Goal: Task Accomplishment & Management: Complete application form

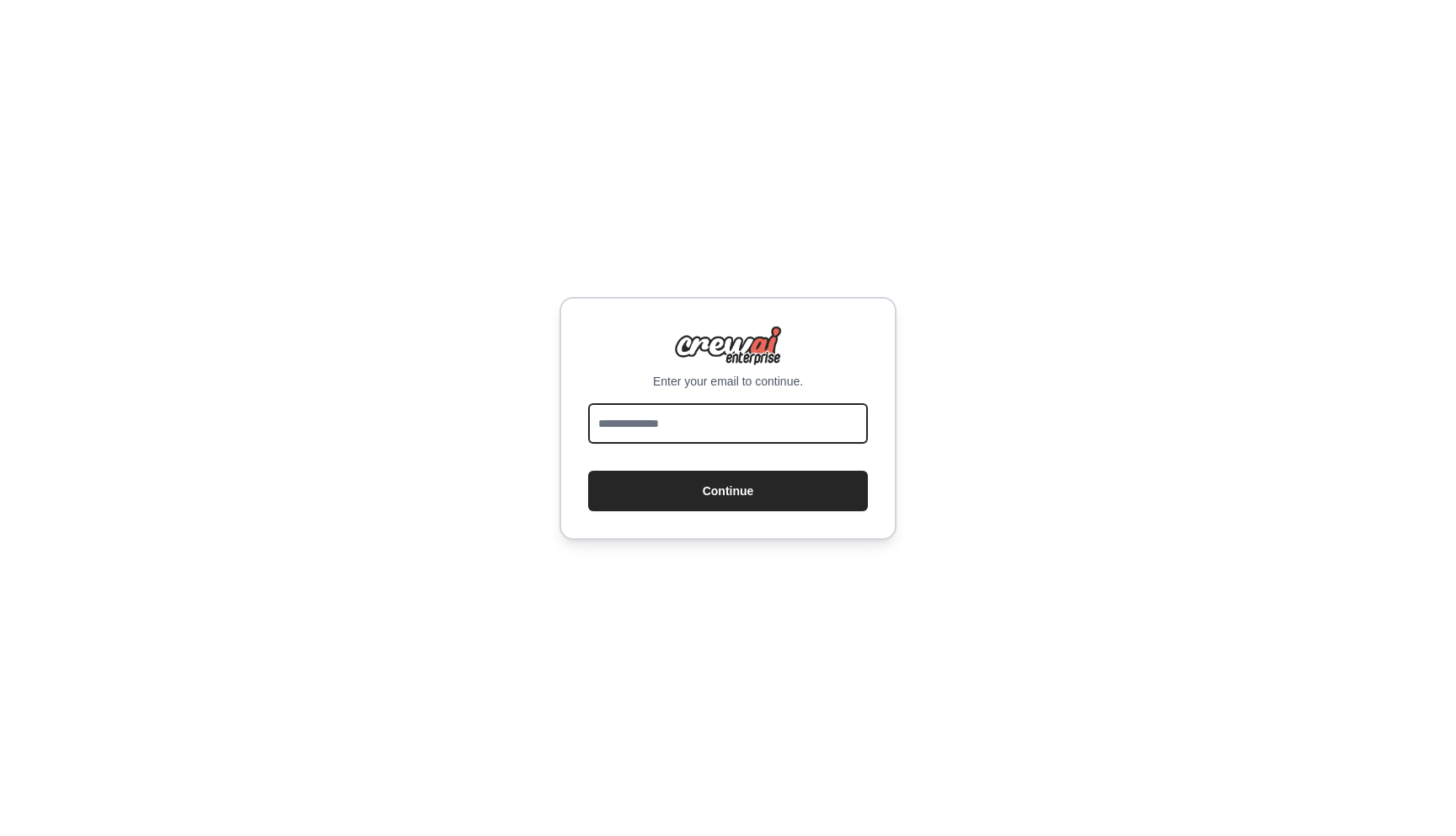
click at [735, 422] on input "email" at bounding box center [727, 423] width 279 height 41
type input "**********"
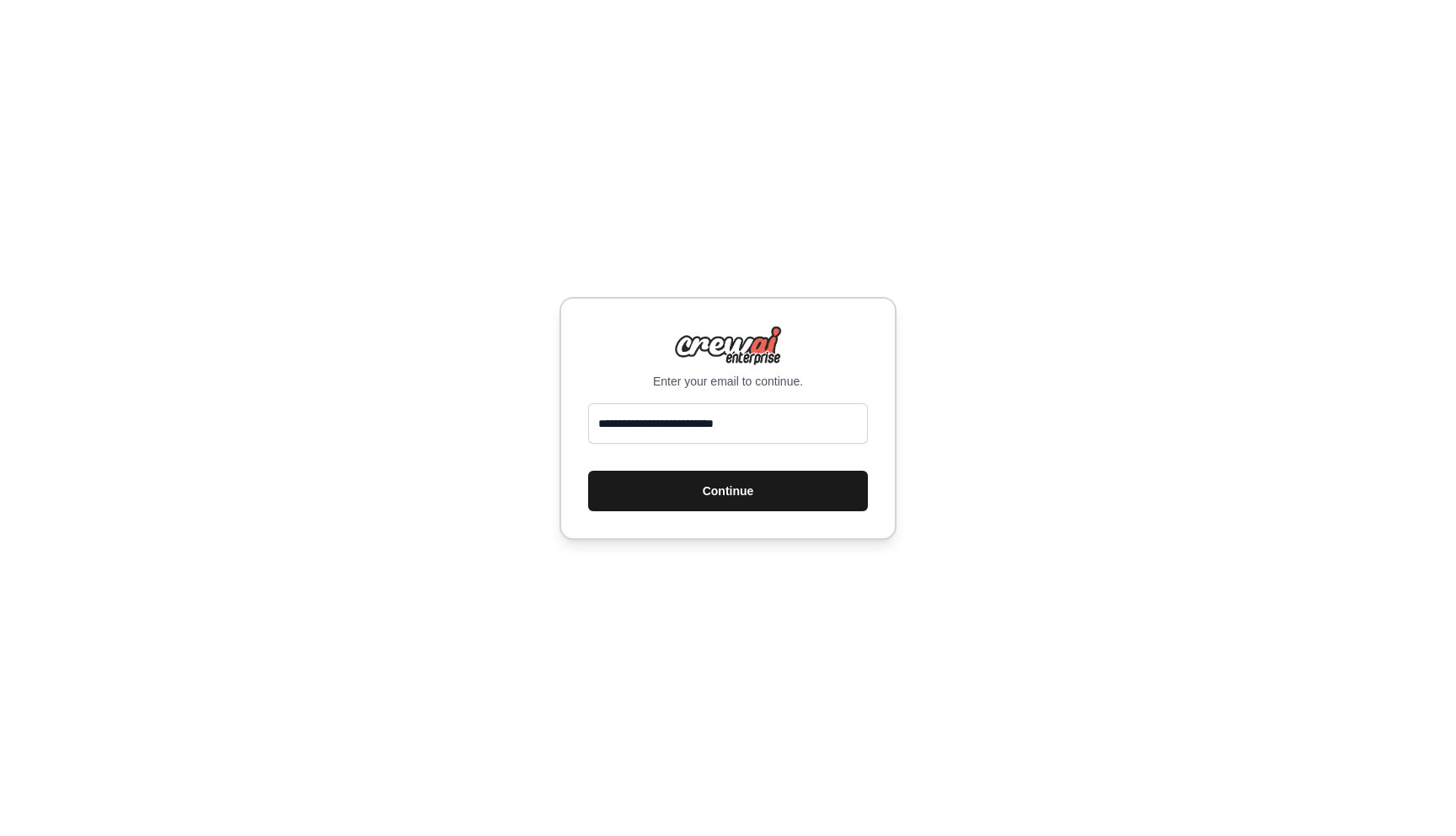
click at [688, 491] on button "Continue" at bounding box center [727, 491] width 279 height 41
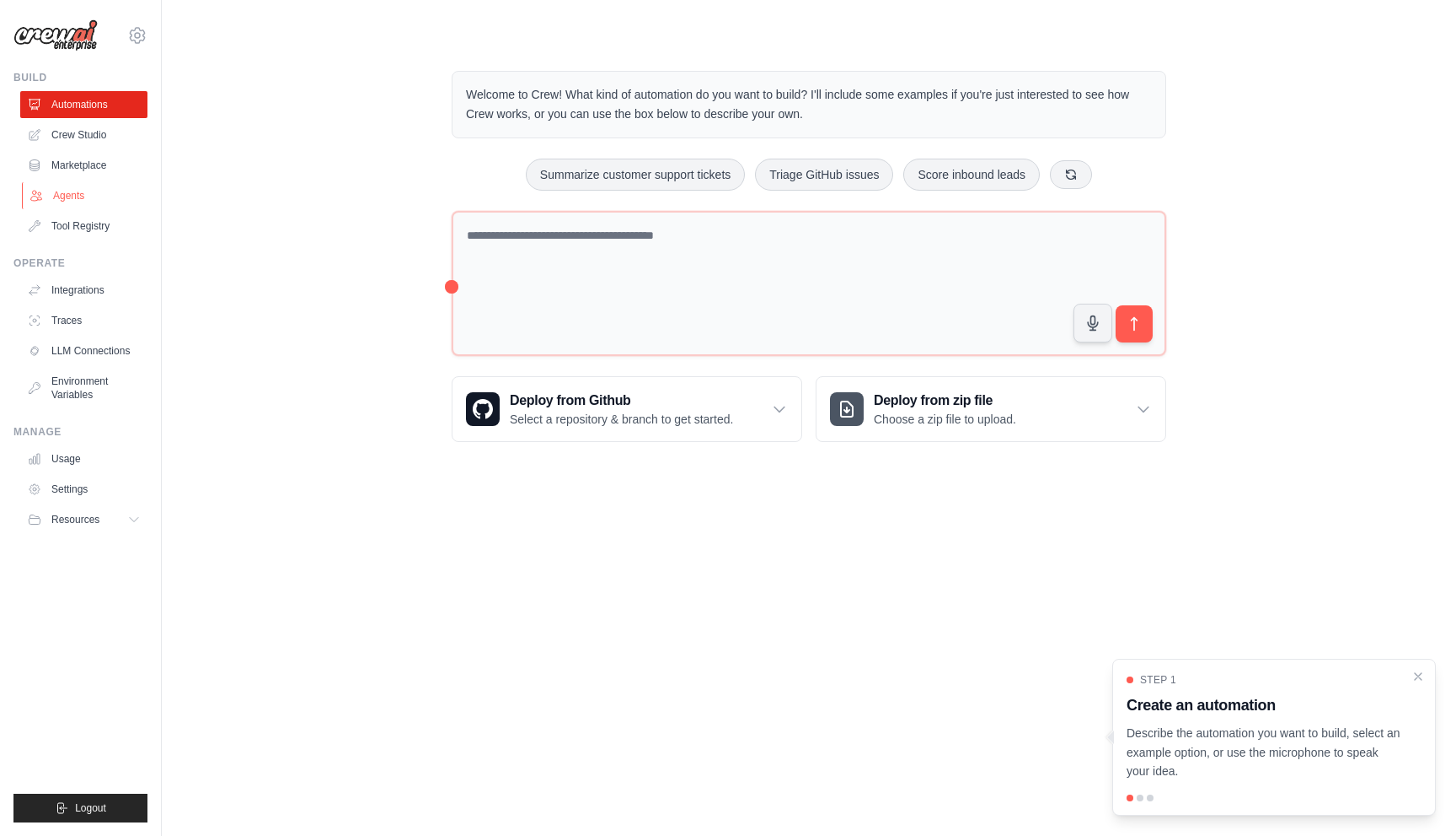
click at [85, 200] on link "Agents" at bounding box center [85, 196] width 127 height 27
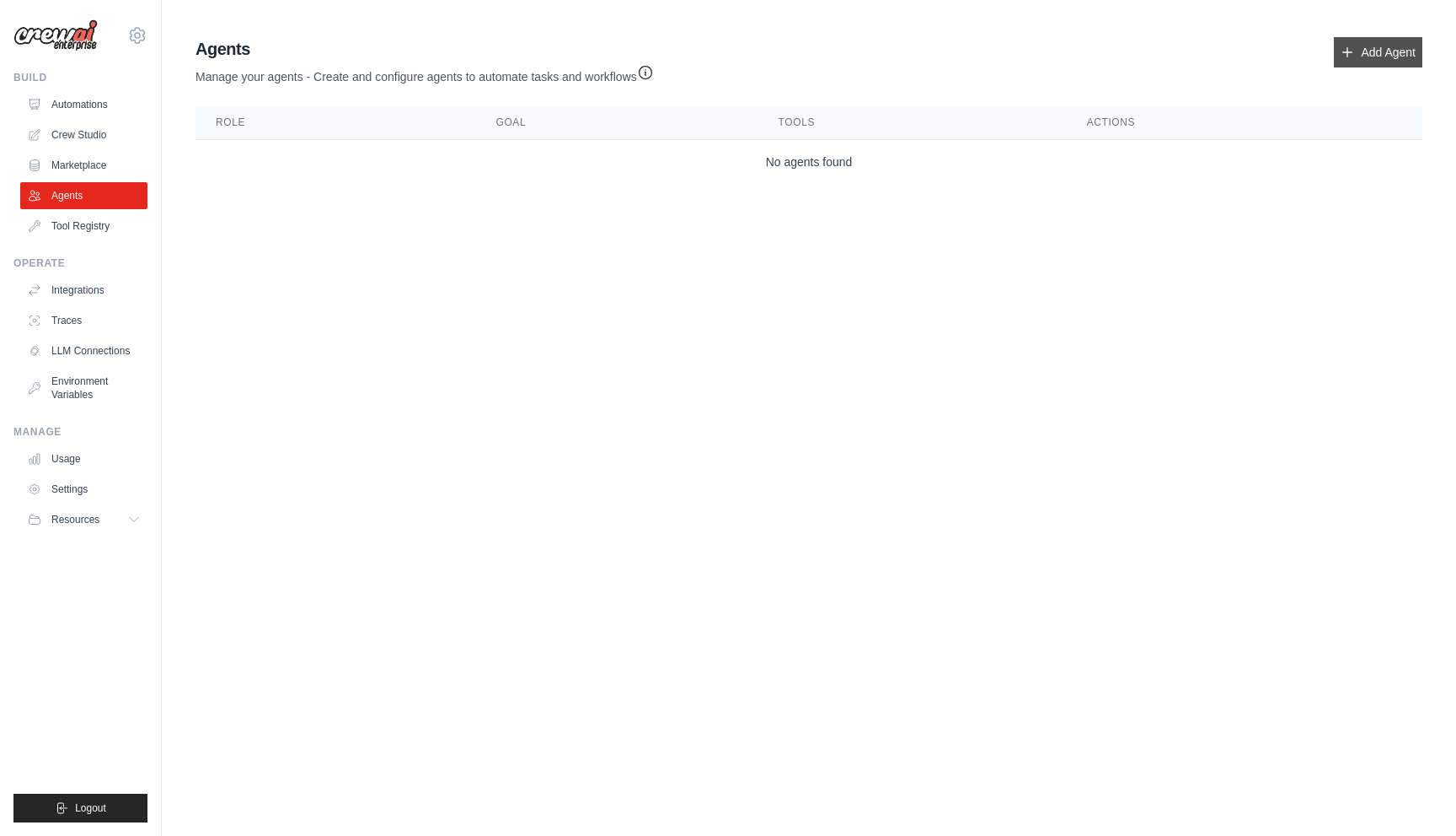
click at [1373, 51] on link "Add Agent" at bounding box center [1378, 52] width 88 height 30
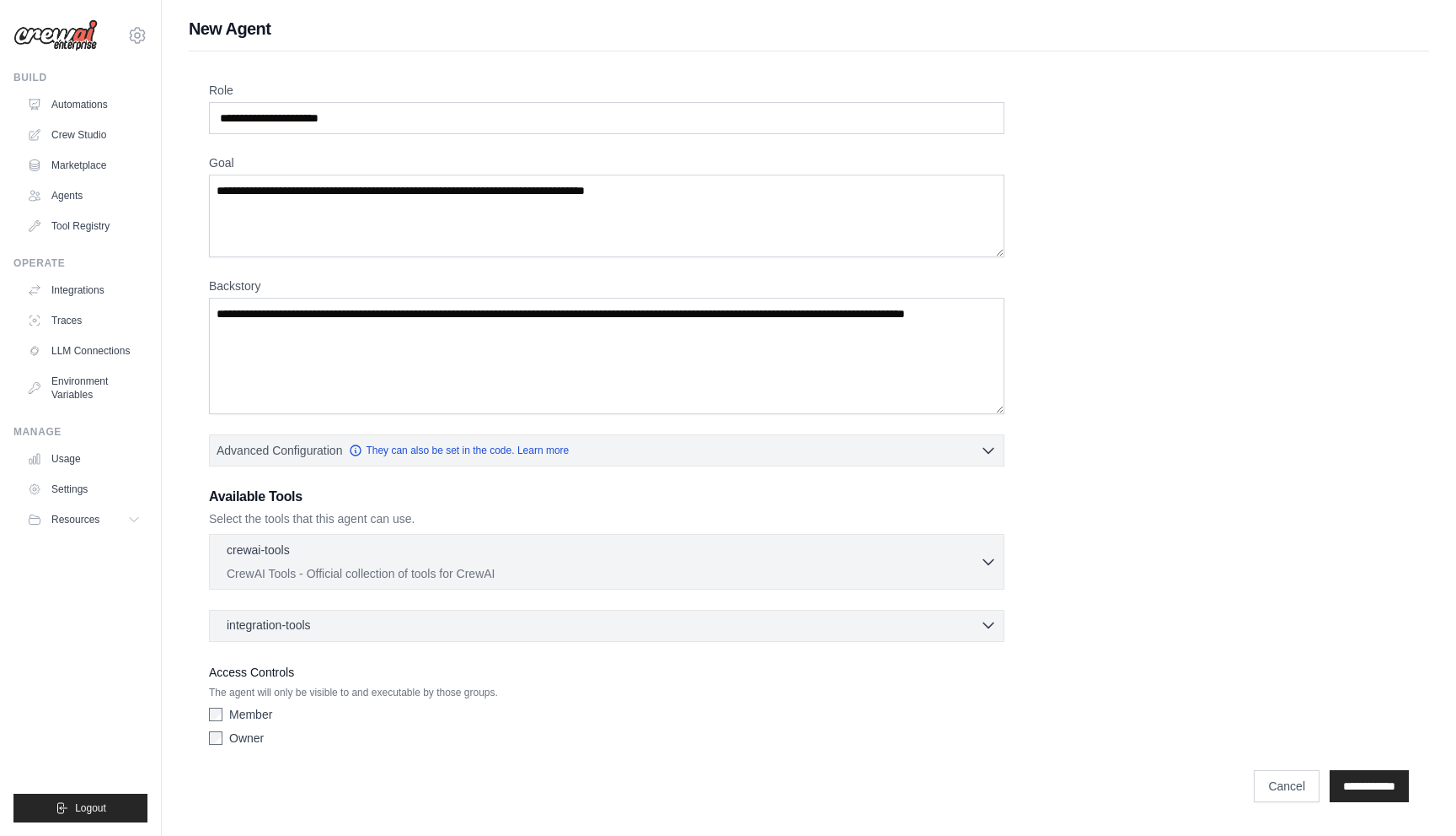
click at [683, 626] on div "integration-tools 0 selected" at bounding box center [612, 624] width 770 height 17
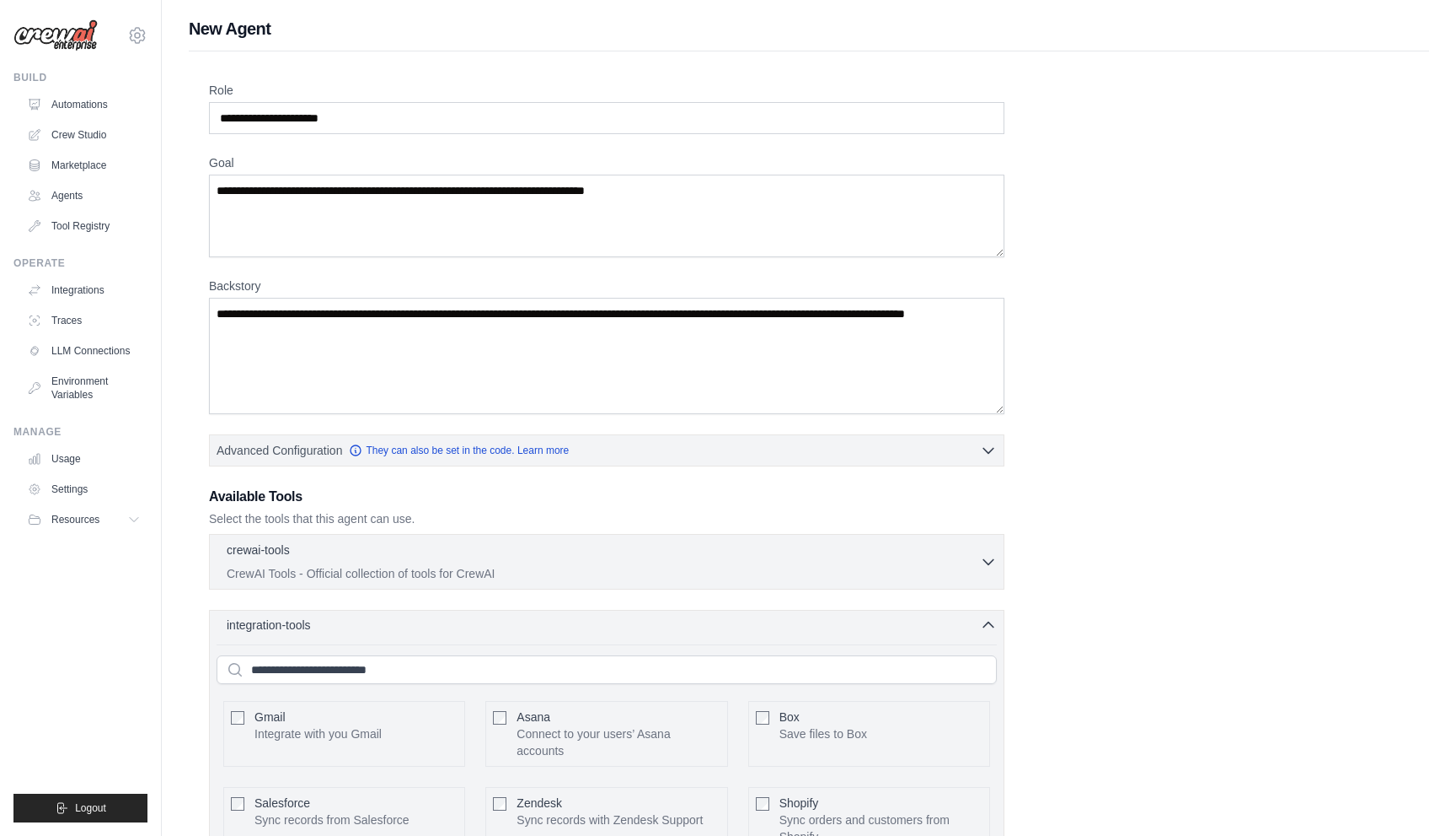
click at [684, 626] on div "integration-tools 0 selected" at bounding box center [612, 624] width 770 height 17
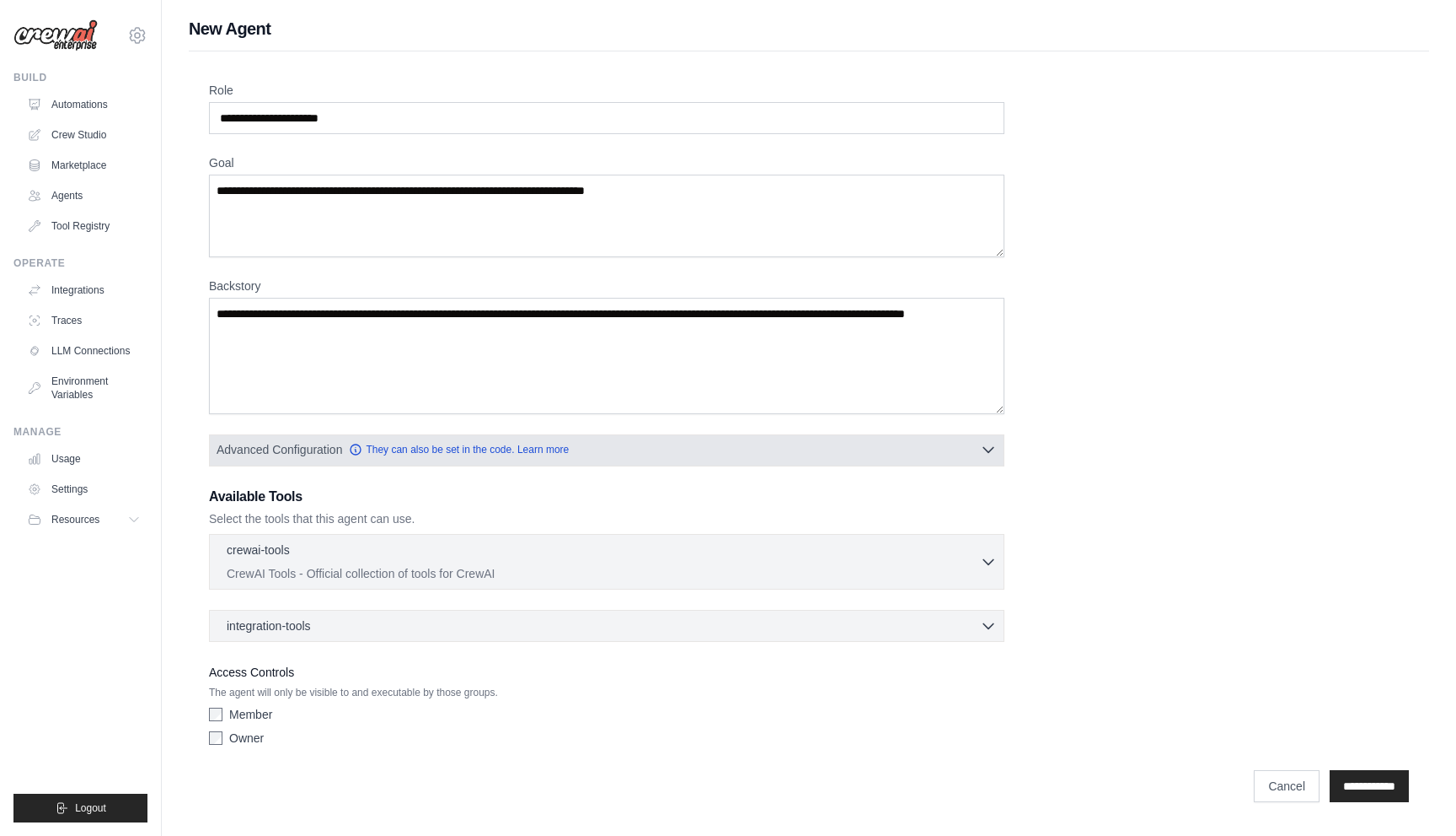
click at [766, 445] on button "Advanced Configuration They can also be set in the code. Learn more" at bounding box center [606, 449] width 794 height 30
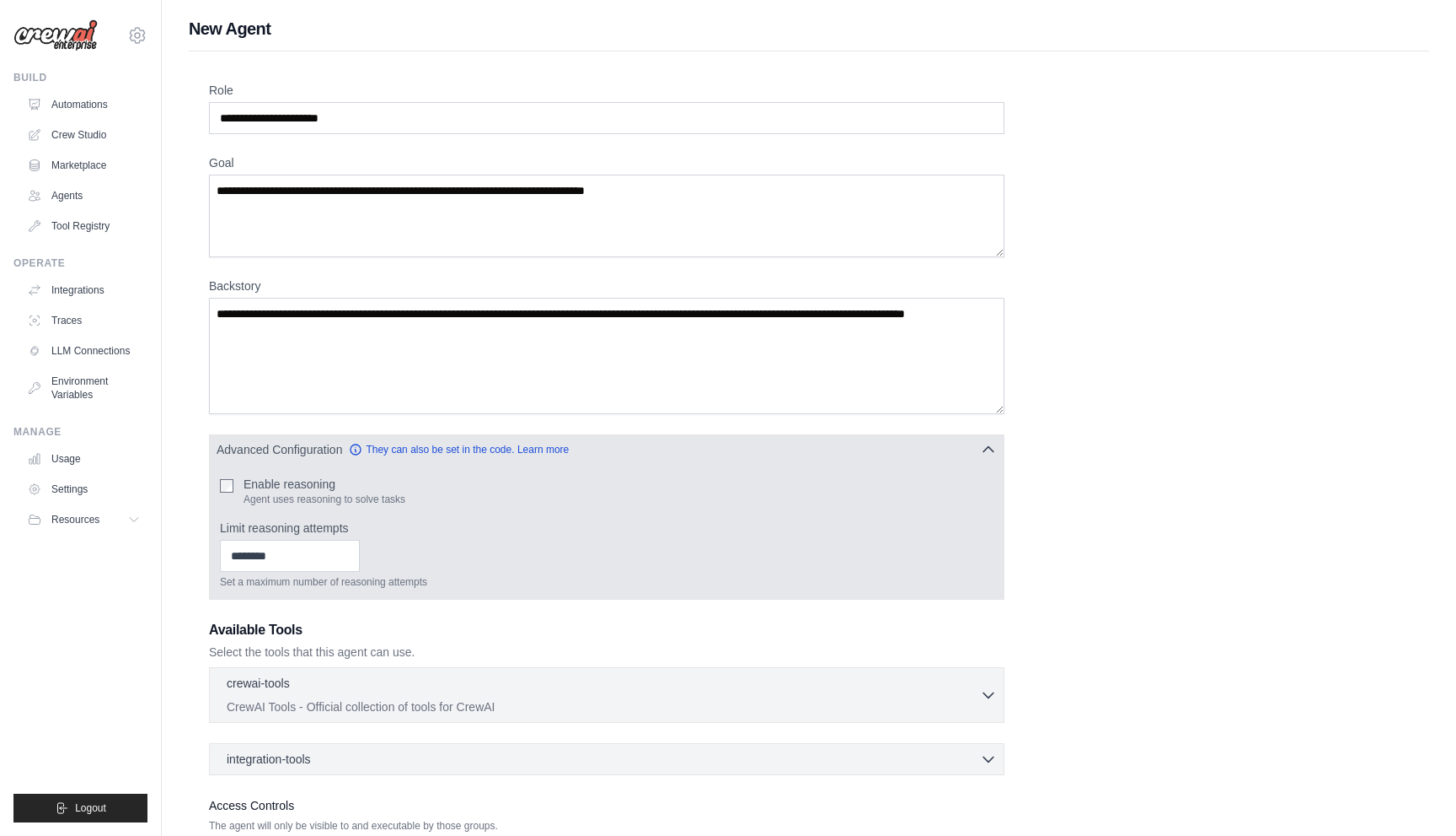
click at [765, 443] on button "Advanced Configuration They can also be set in the code. Learn more" at bounding box center [606, 449] width 794 height 30
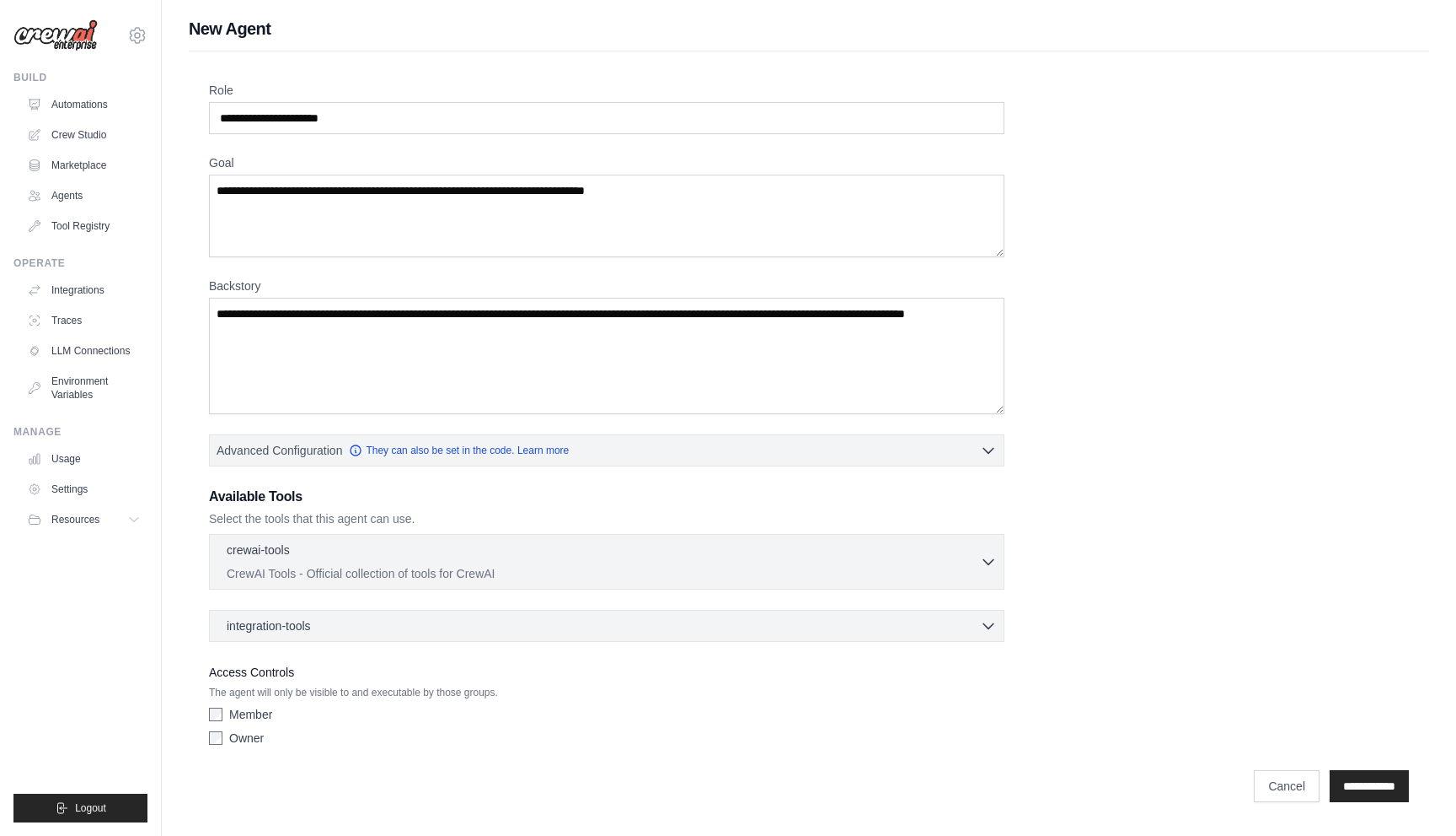
click at [599, 611] on div "integration-tools 0 selected Gmail Asana Box Salesforce" at bounding box center [606, 625] width 796 height 32
click at [598, 624] on div "integration-tools 0 selected" at bounding box center [612, 624] width 770 height 17
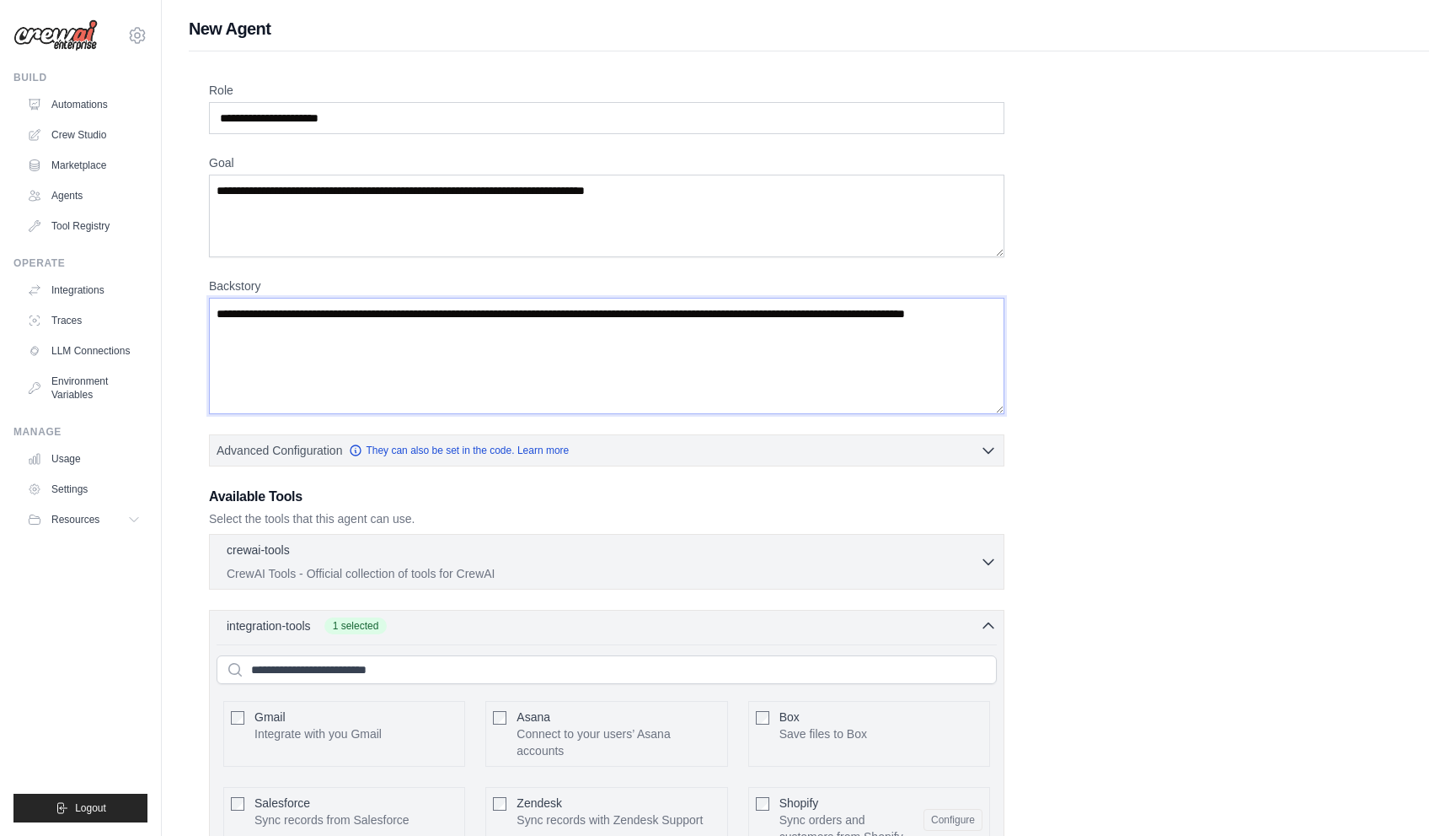
click at [646, 340] on textarea "Backstory" at bounding box center [606, 356] width 796 height 116
click at [629, 350] on textarea "Backstory" at bounding box center [606, 356] width 796 height 116
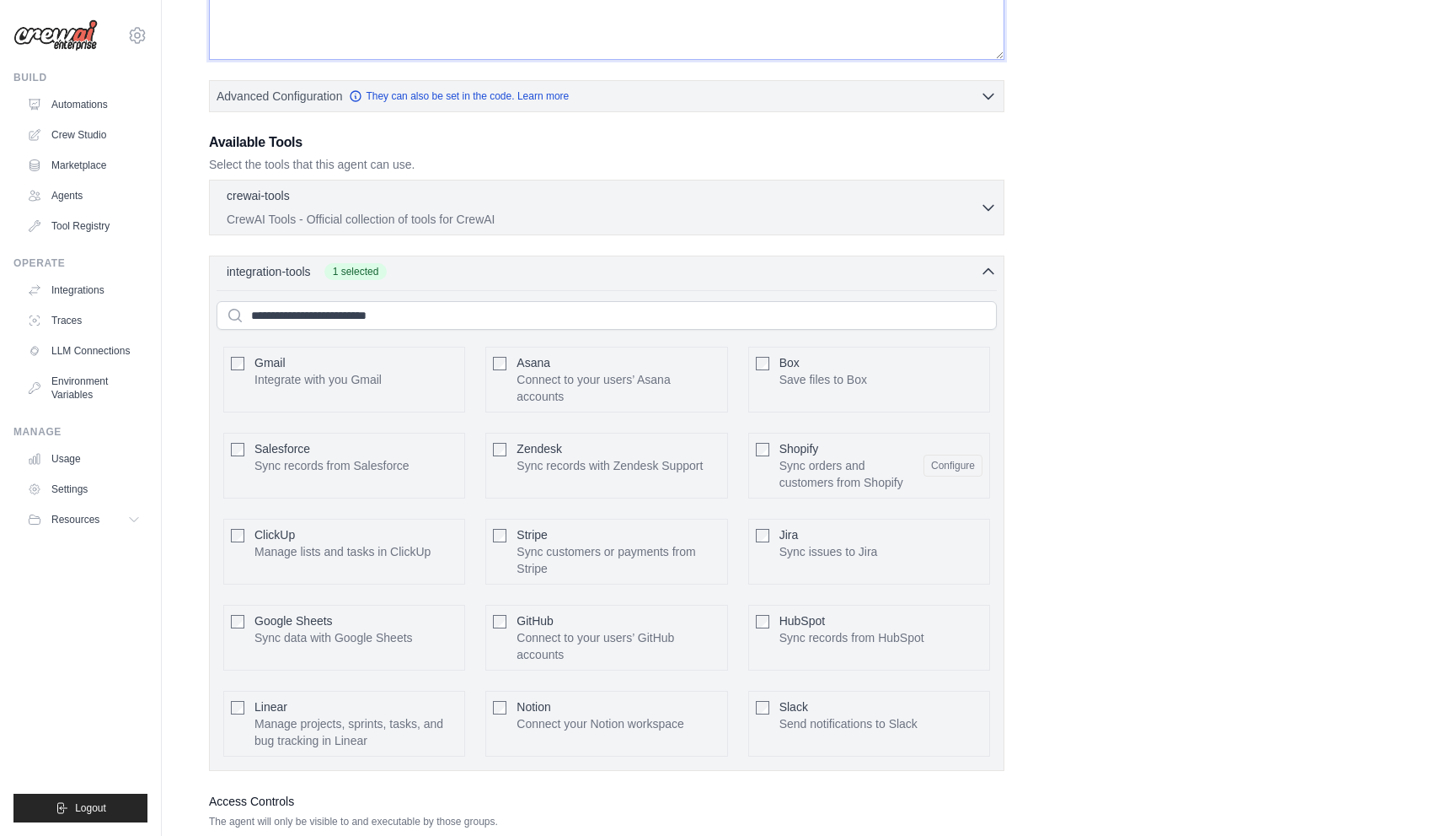
scroll to position [338, 0]
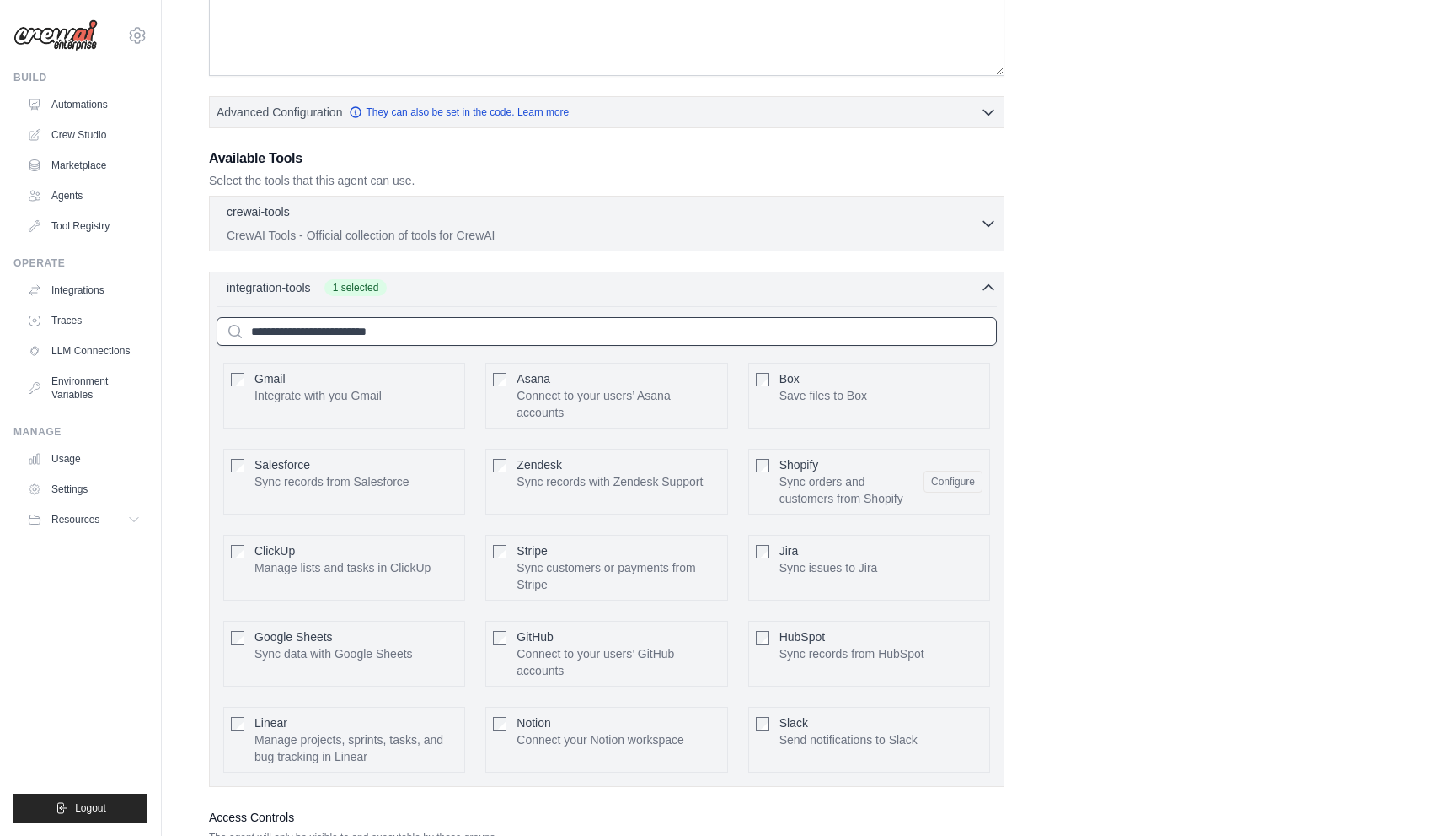
click at [535, 328] on input "text" at bounding box center [606, 332] width 780 height 29
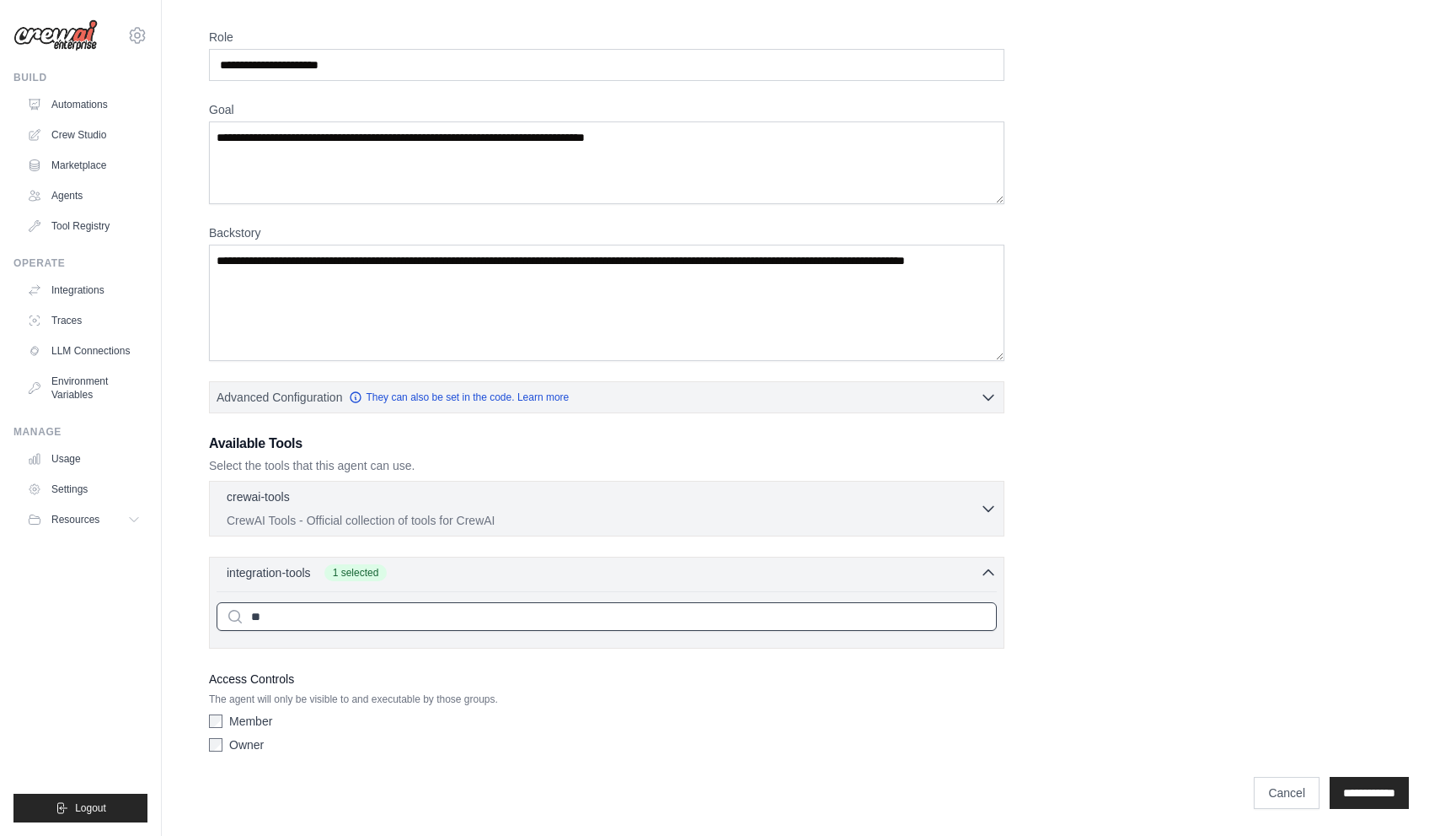
type input "*"
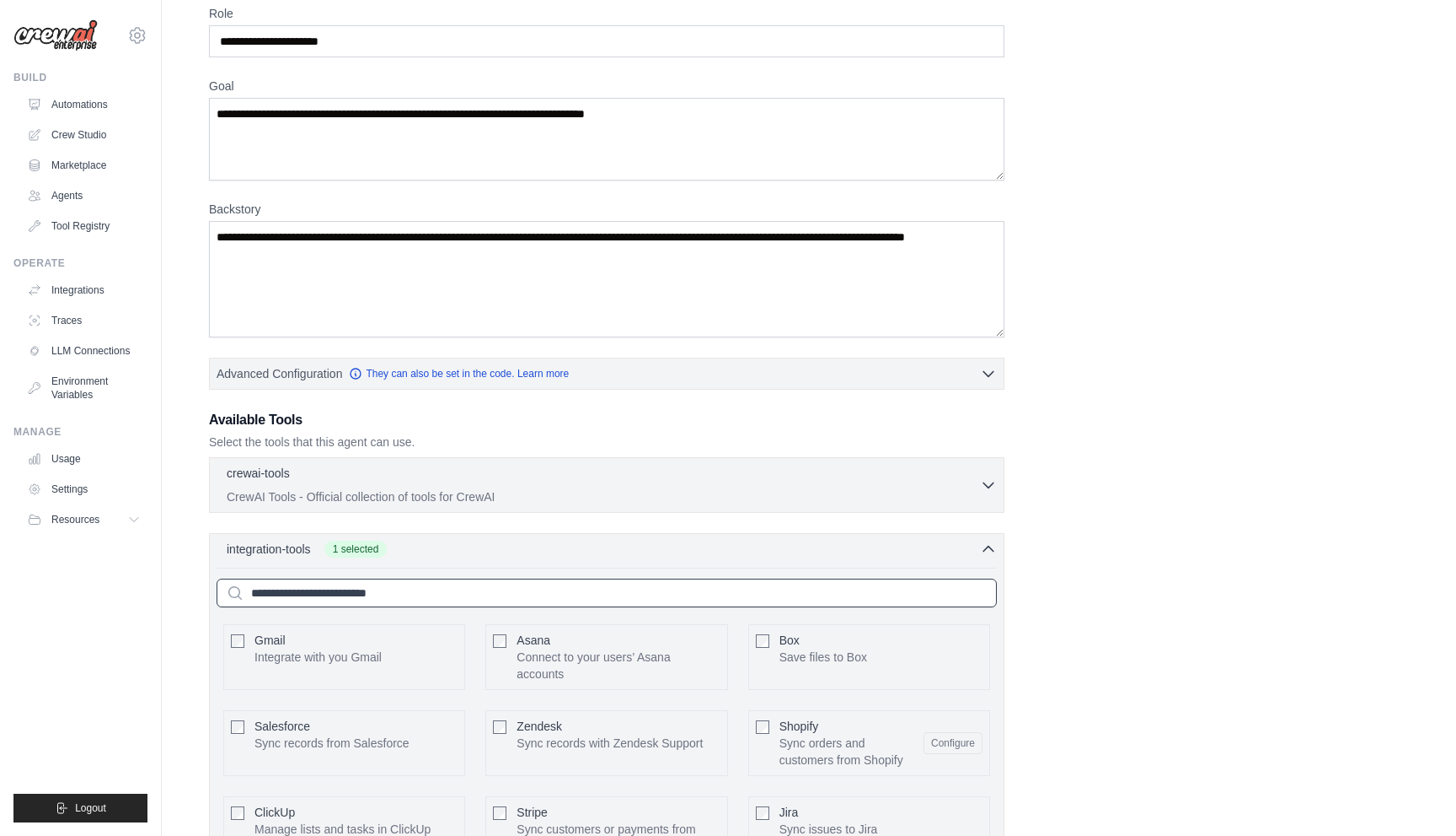
scroll to position [0, 0]
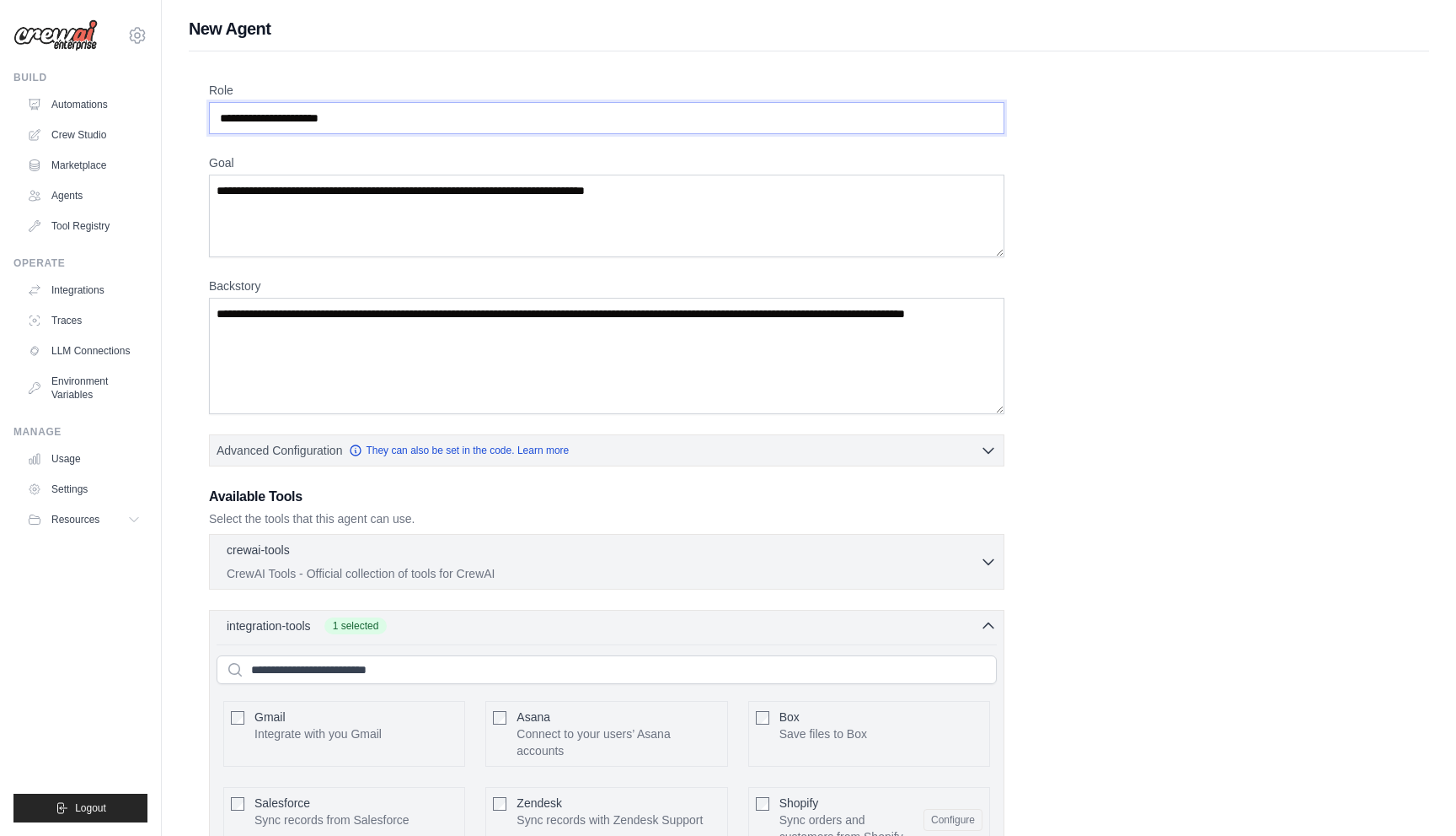
click at [245, 123] on input "Role" at bounding box center [606, 118] width 796 height 32
click at [249, 115] on input "Role" at bounding box center [606, 118] width 796 height 32
type input "*"
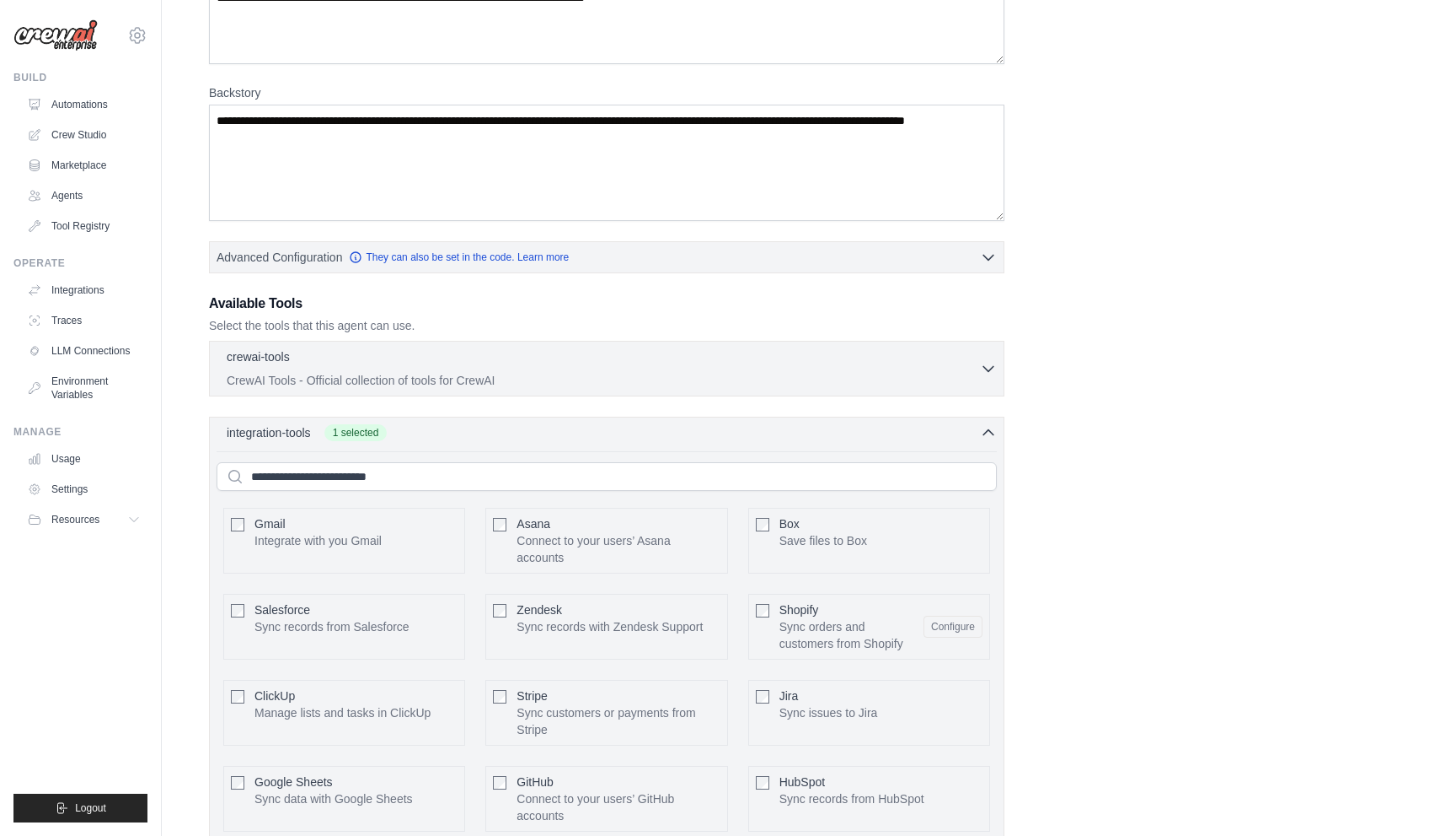
scroll to position [205, 0]
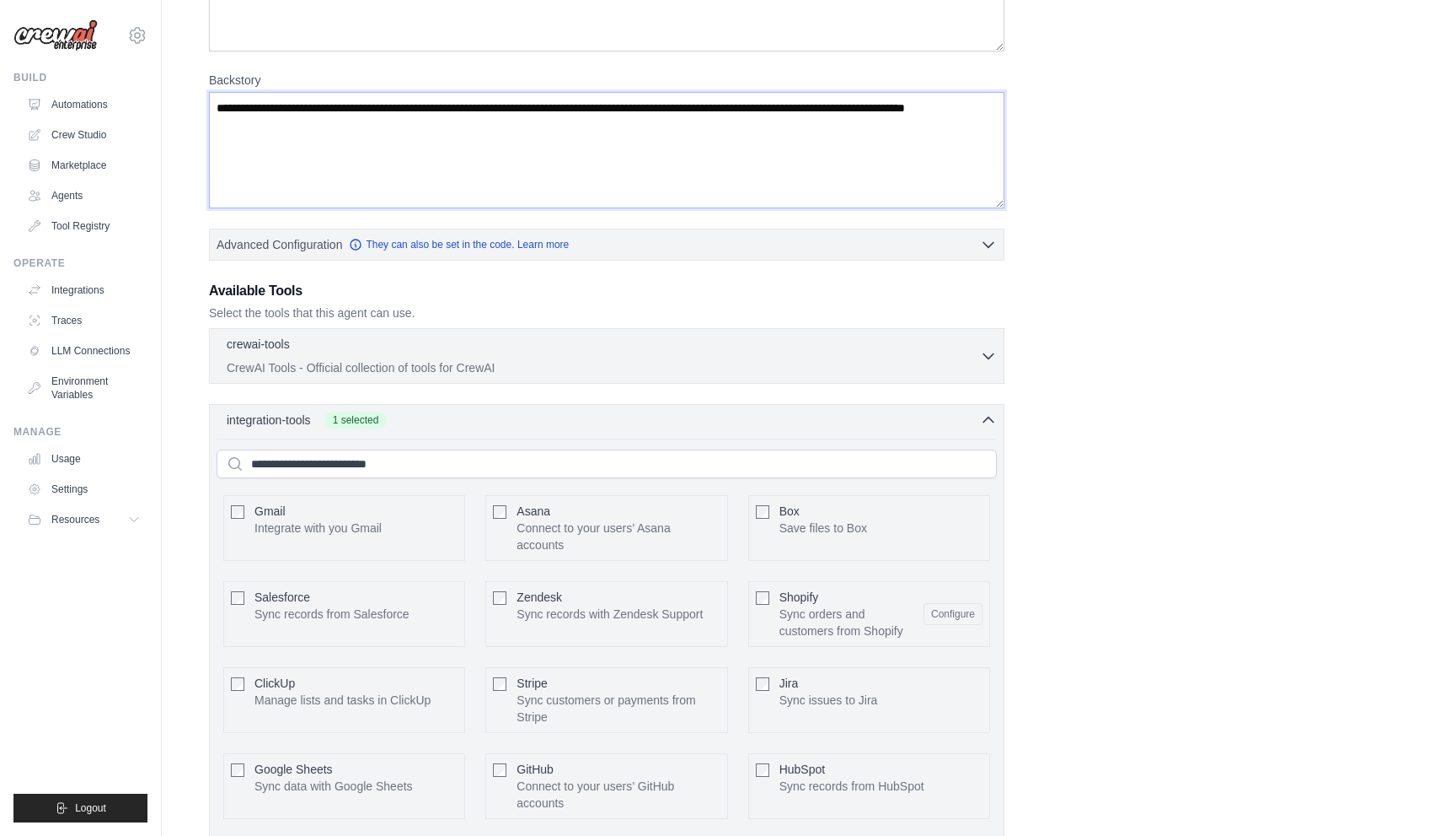
click at [772, 110] on textarea "Backstory" at bounding box center [606, 150] width 796 height 116
click at [703, 145] on textarea "Backstory" at bounding box center [606, 150] width 796 height 116
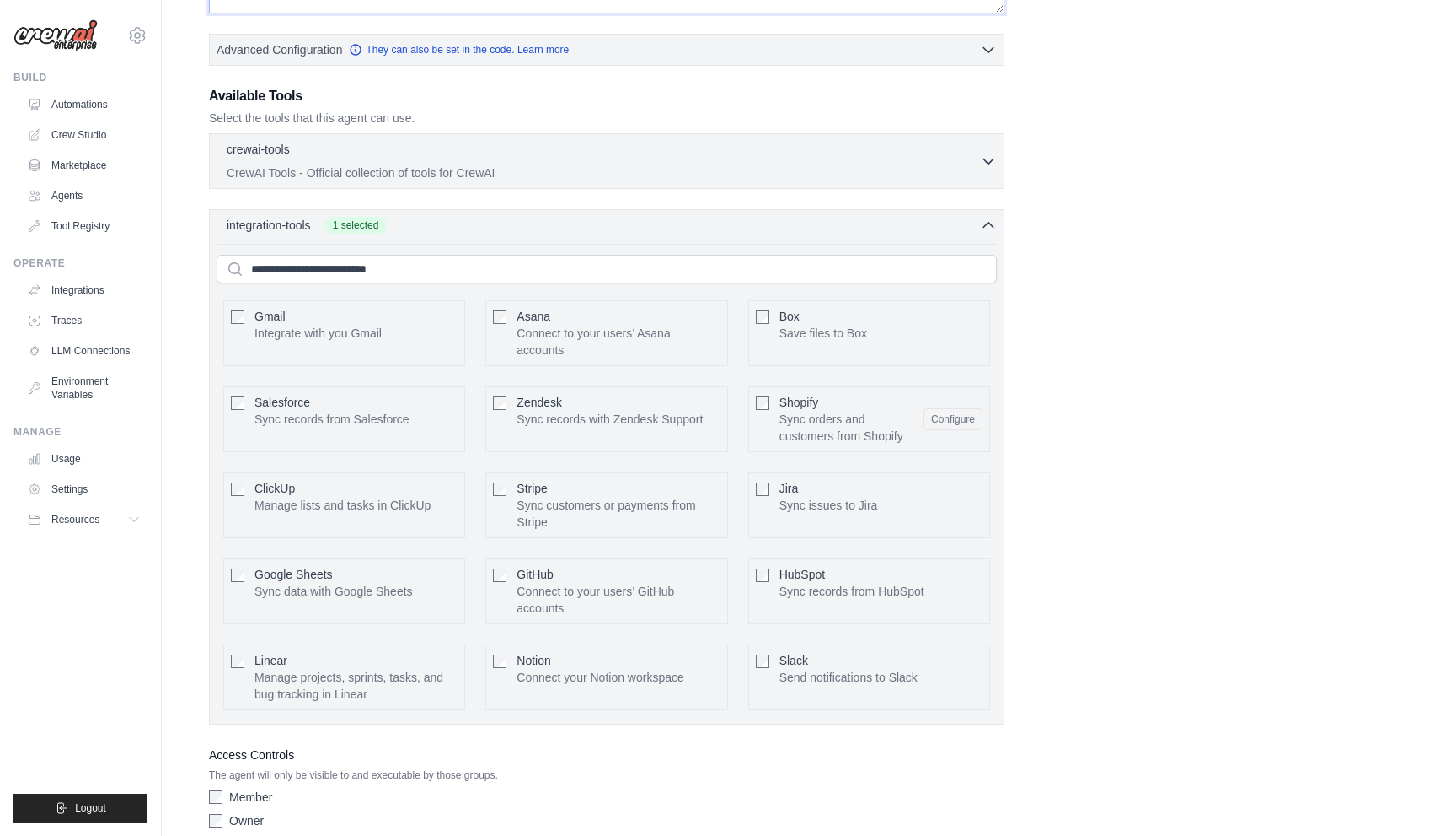
scroll to position [493, 0]
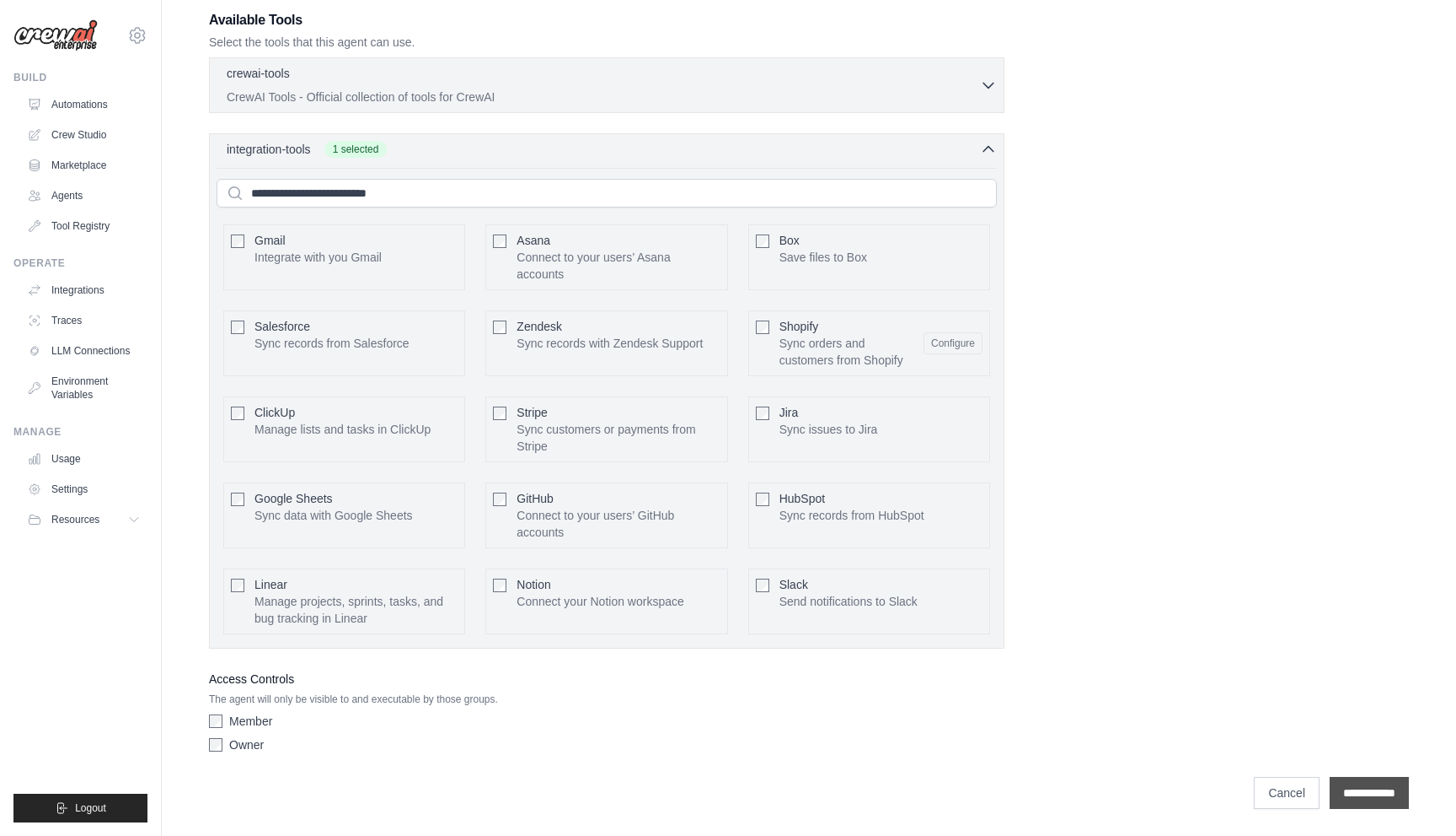
click at [1375, 799] on input "**********" at bounding box center [1370, 793] width 79 height 32
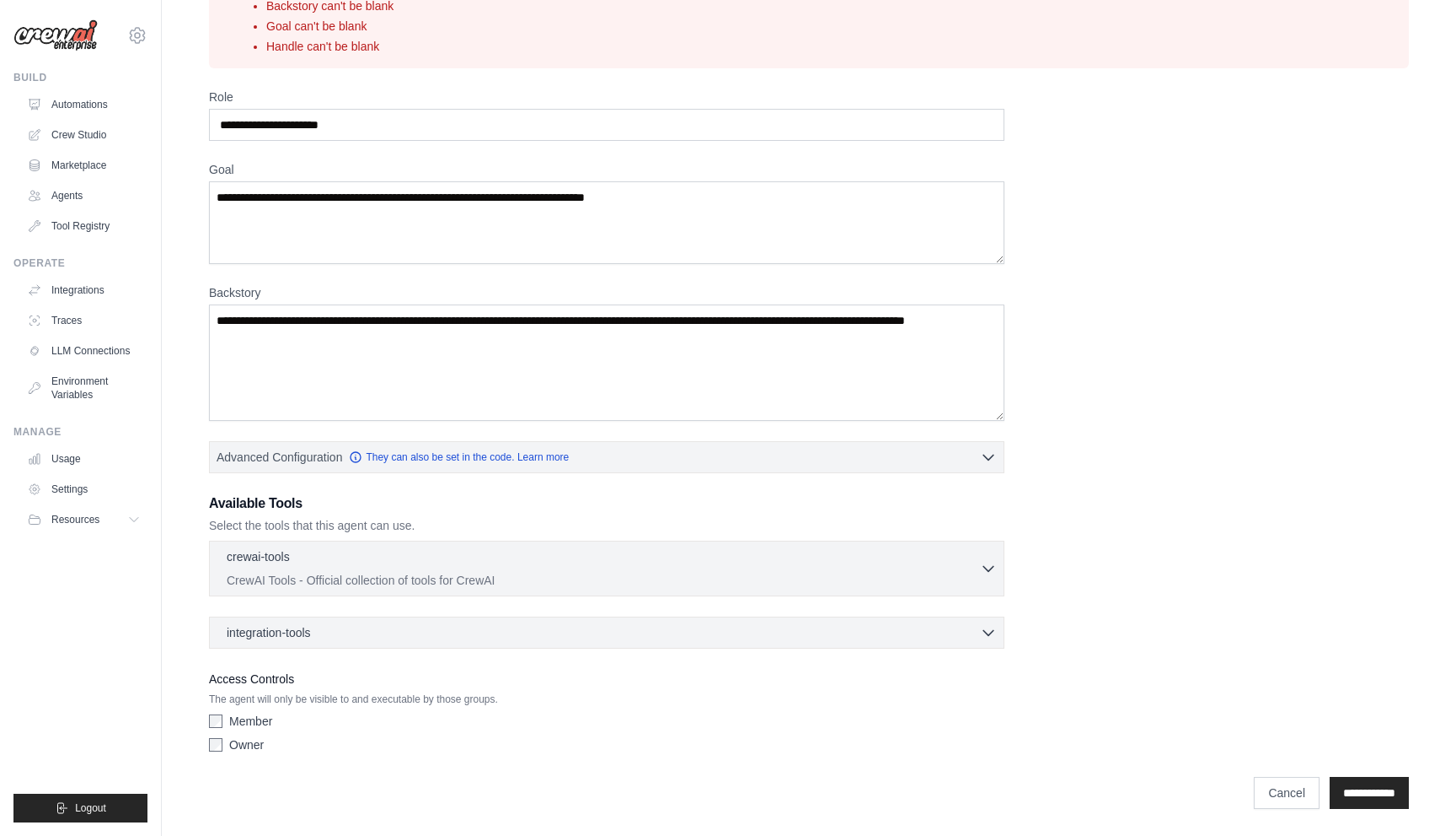
scroll to position [0, 0]
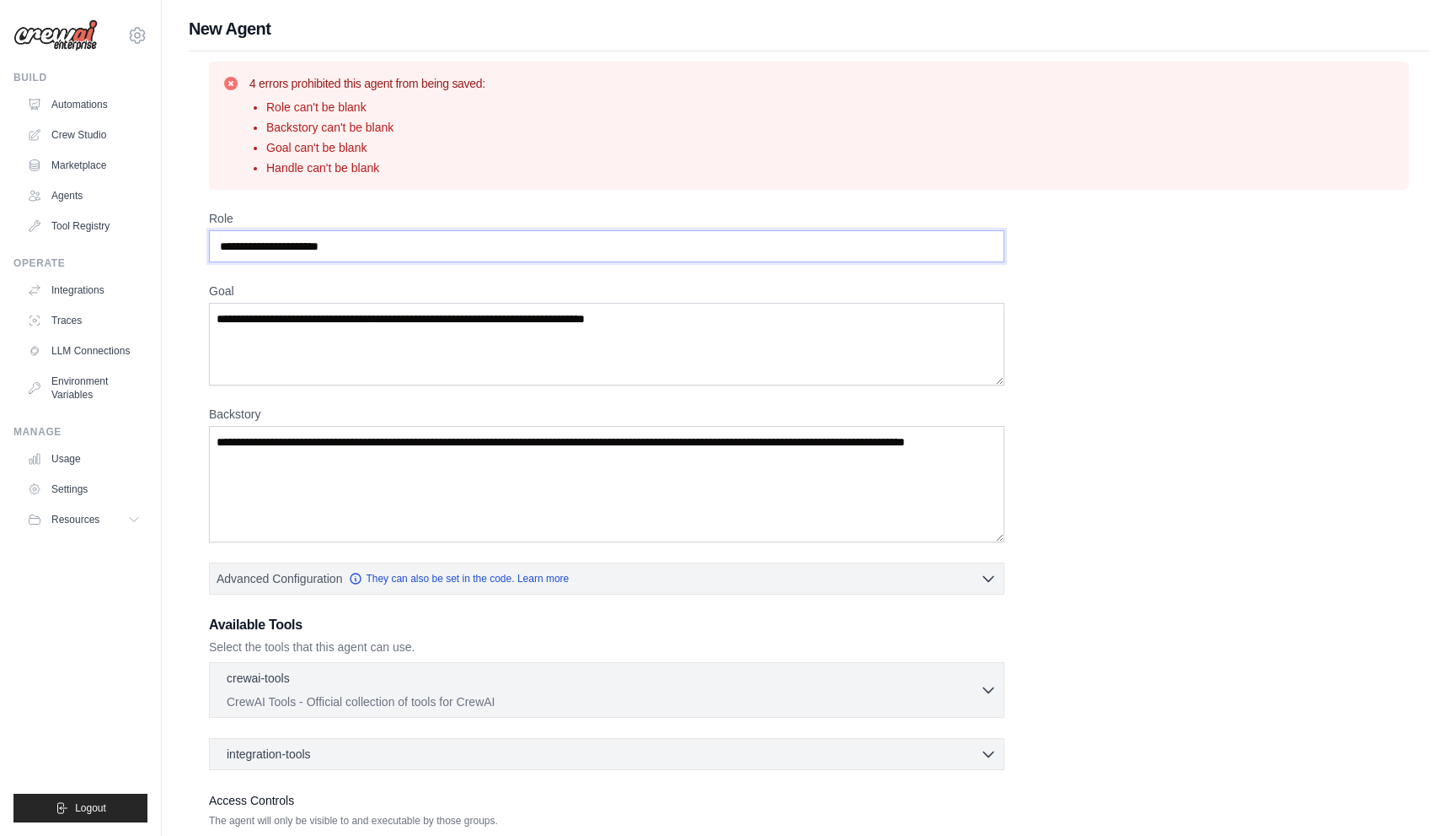
click at [549, 253] on input "Role" at bounding box center [606, 246] width 796 height 32
click at [397, 344] on textarea "Goal" at bounding box center [606, 344] width 796 height 83
click at [395, 244] on input "Role" at bounding box center [606, 246] width 796 height 32
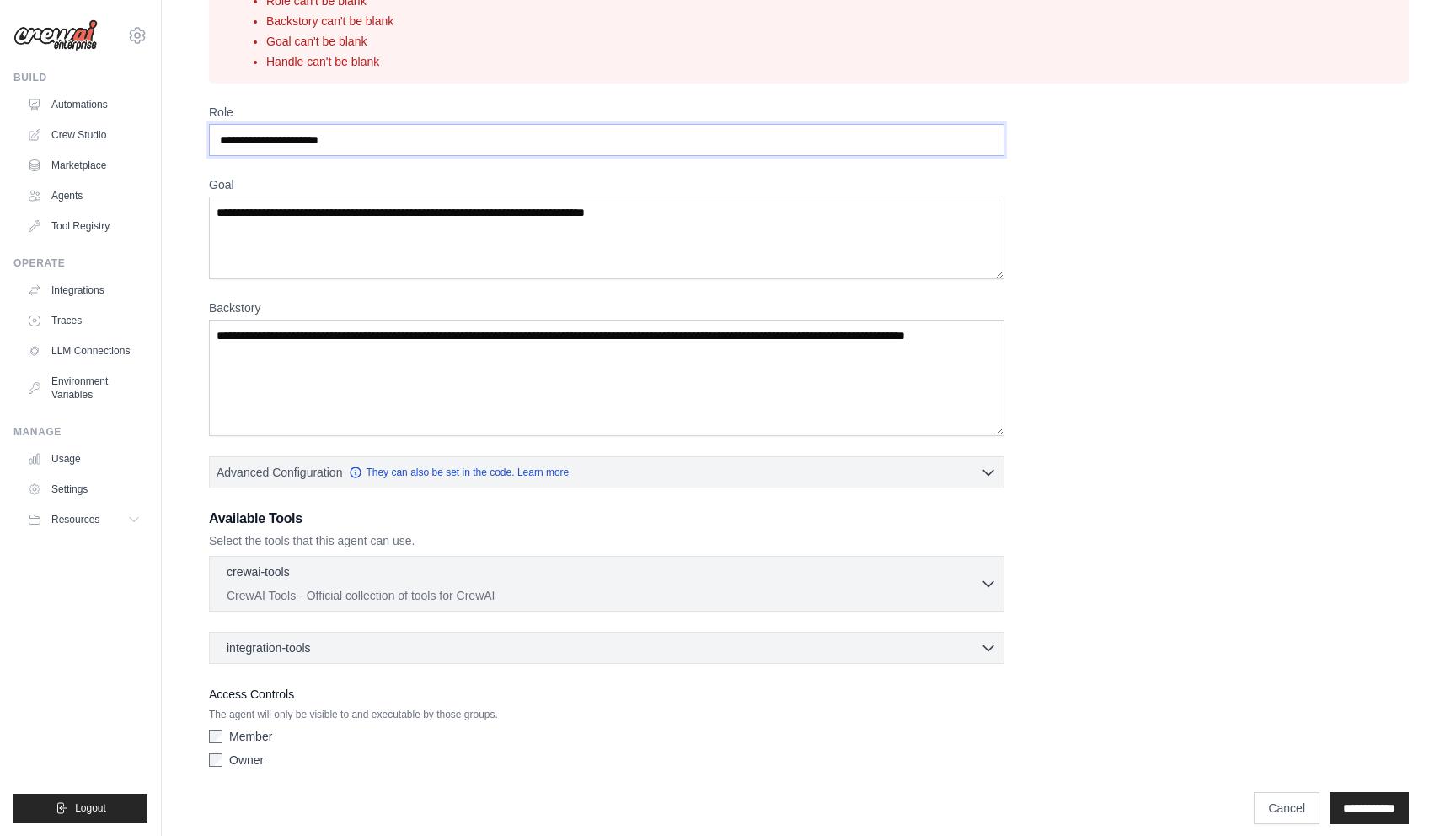
scroll to position [122, 0]
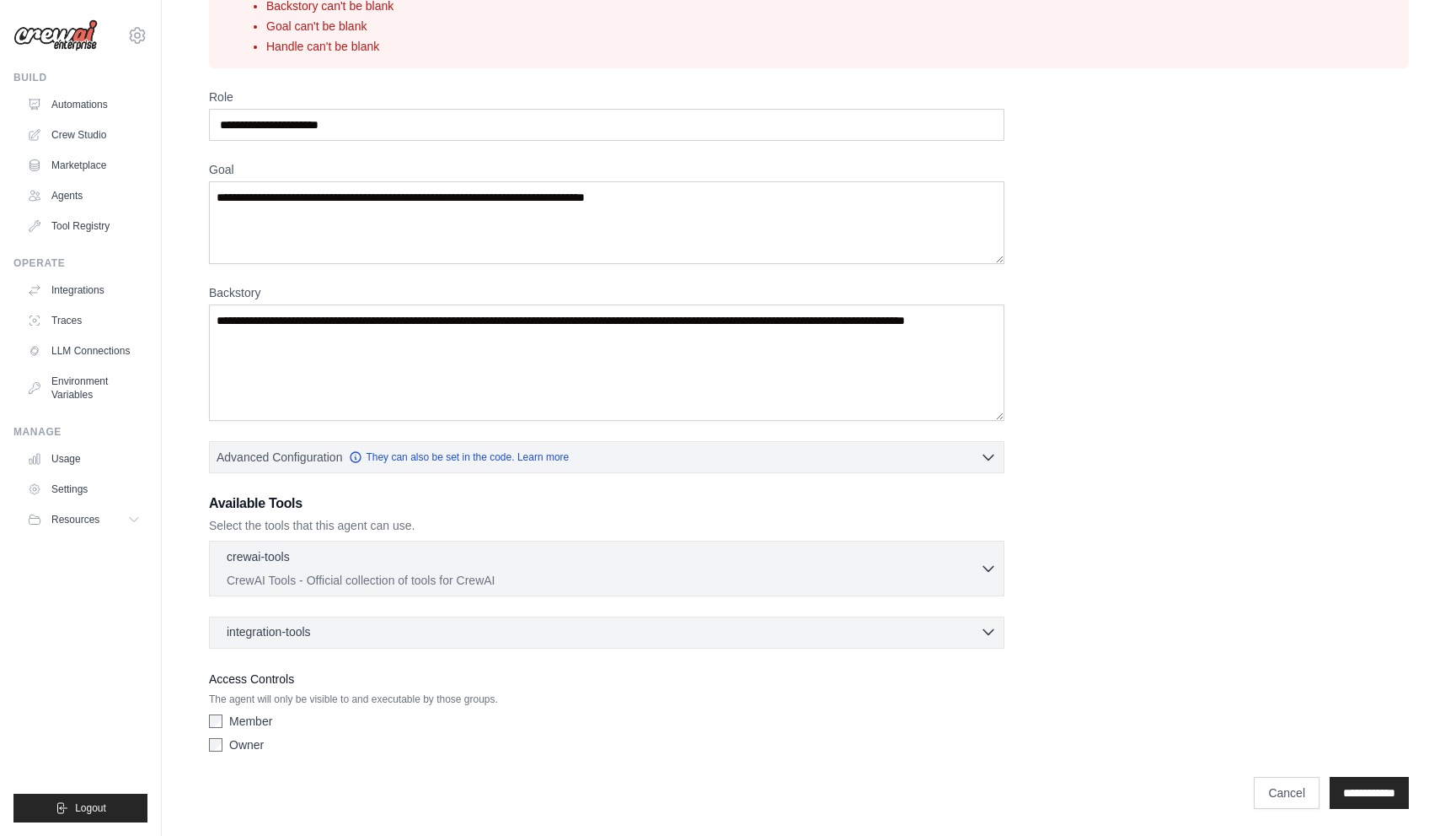
click at [412, 634] on div "integration-tools 0 selected" at bounding box center [612, 631] width 770 height 17
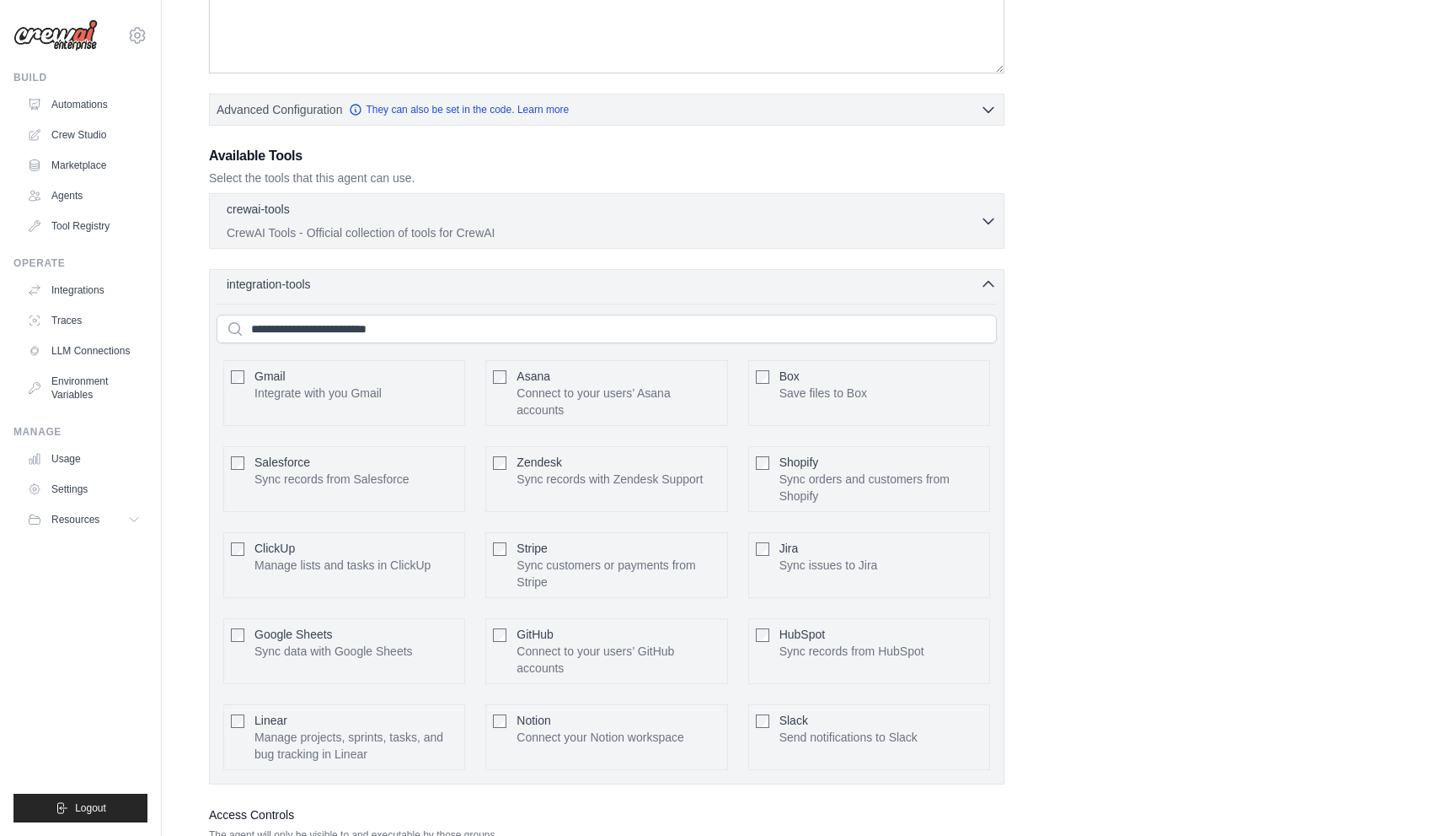
scroll to position [0, 0]
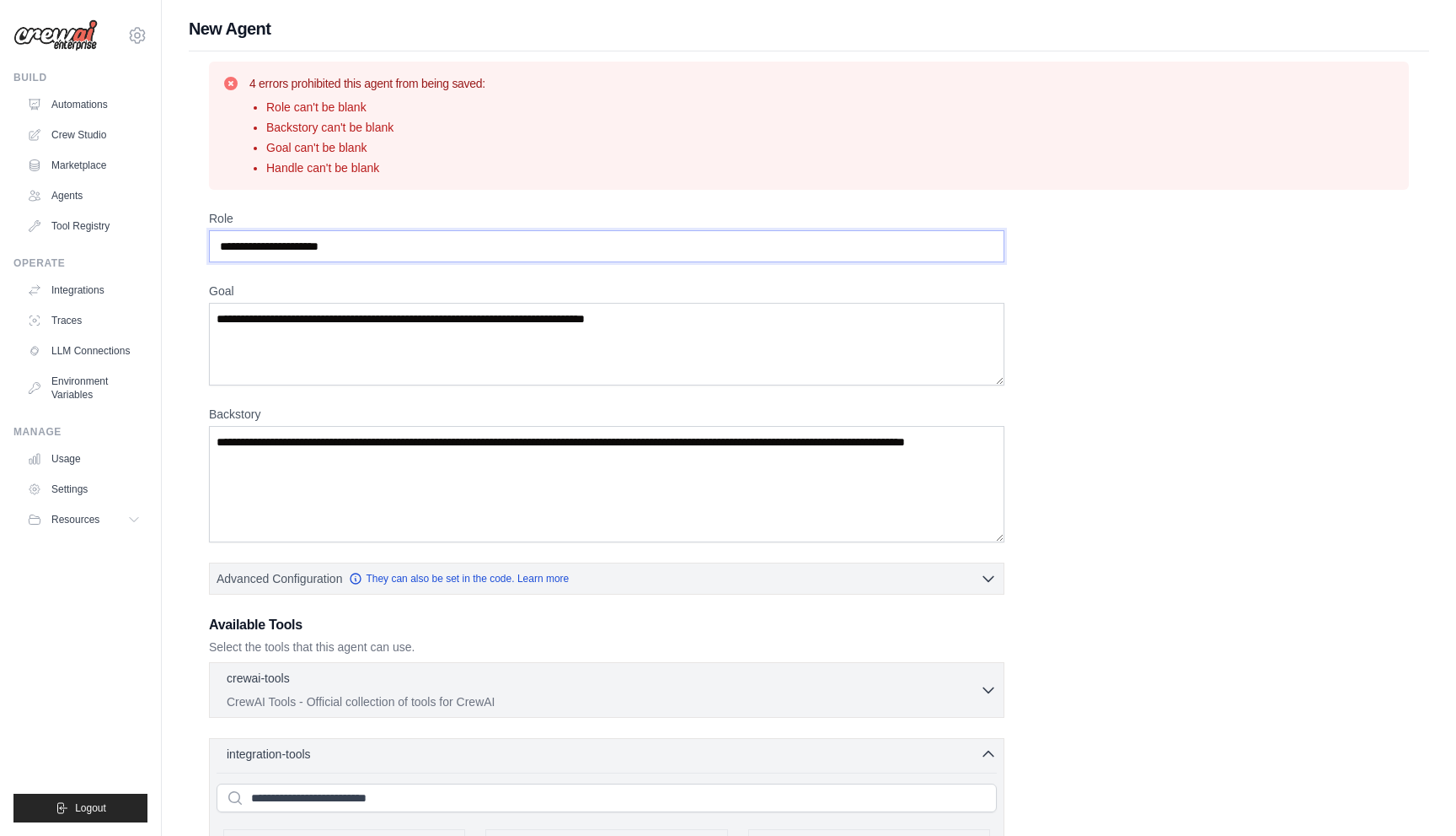
click at [373, 247] on input "Role" at bounding box center [606, 246] width 796 height 32
type input "*"
type input "**********"
type textarea "**********"
click at [517, 473] on textarea "Backstory" at bounding box center [606, 484] width 796 height 116
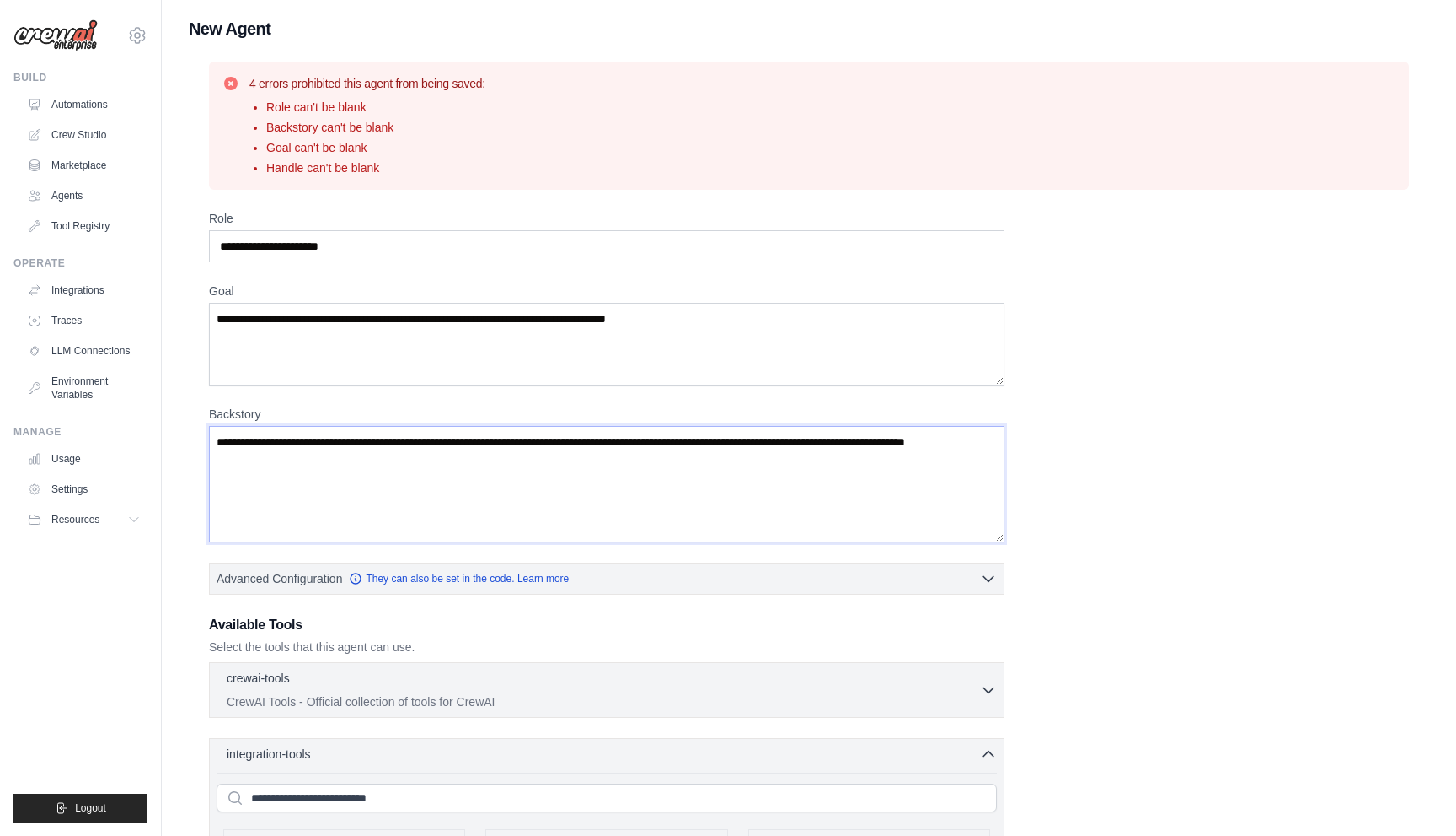
click at [517, 472] on textarea "Backstory" at bounding box center [606, 484] width 796 height 116
click at [366, 444] on textarea "Backstory" at bounding box center [606, 484] width 796 height 116
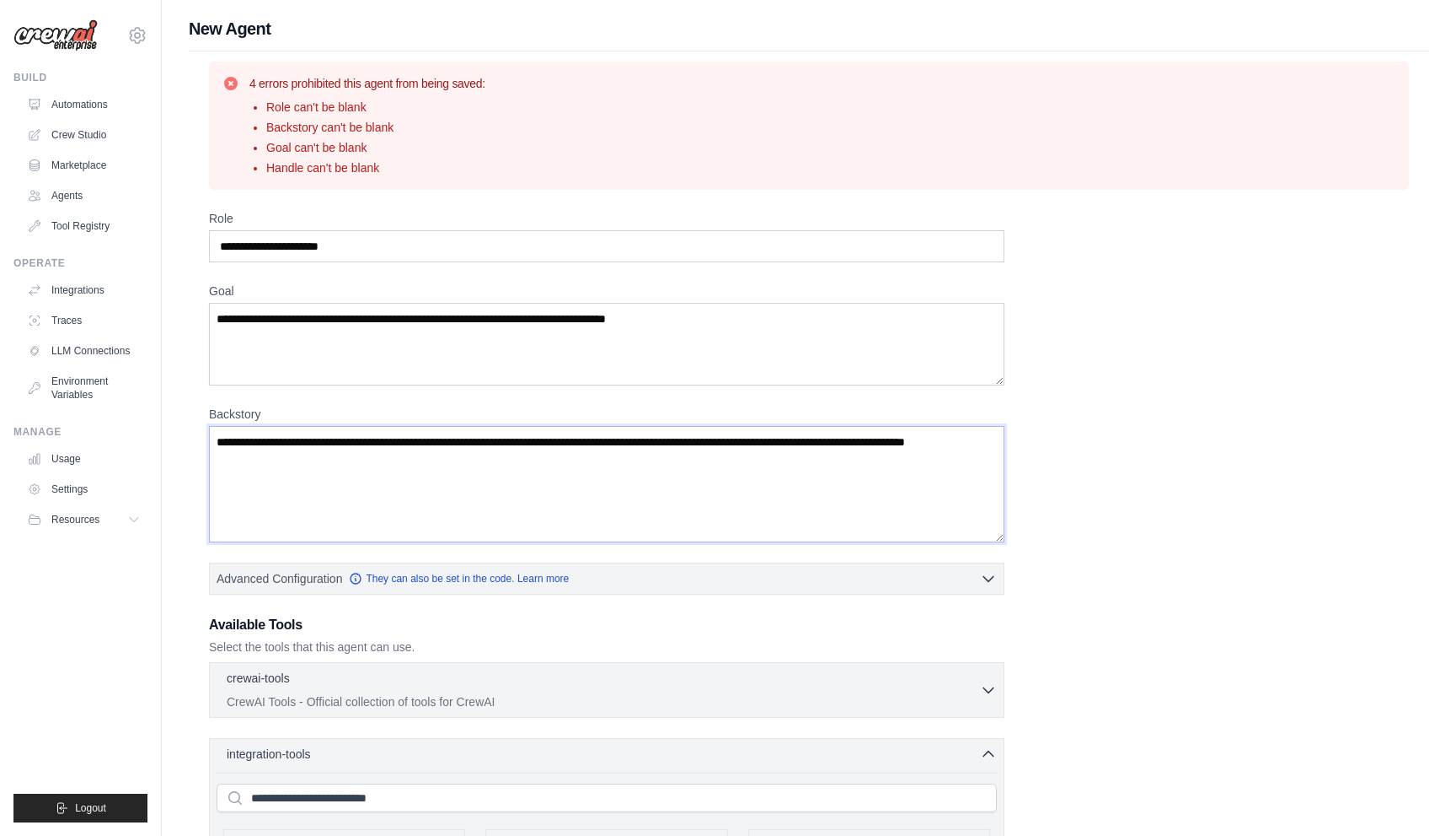
click at [366, 444] on textarea "Backstory" at bounding box center [606, 484] width 796 height 116
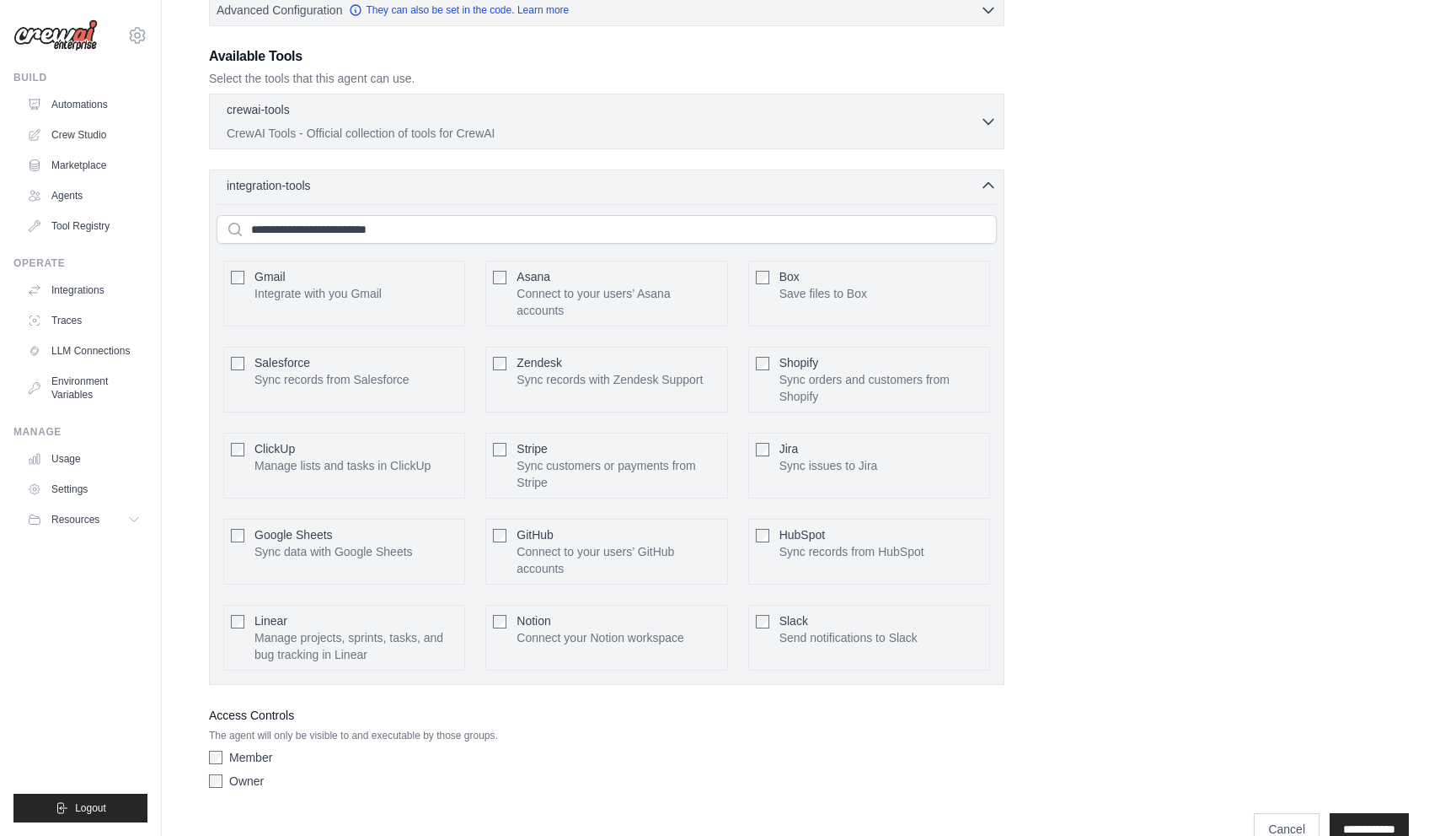
scroll to position [605, 0]
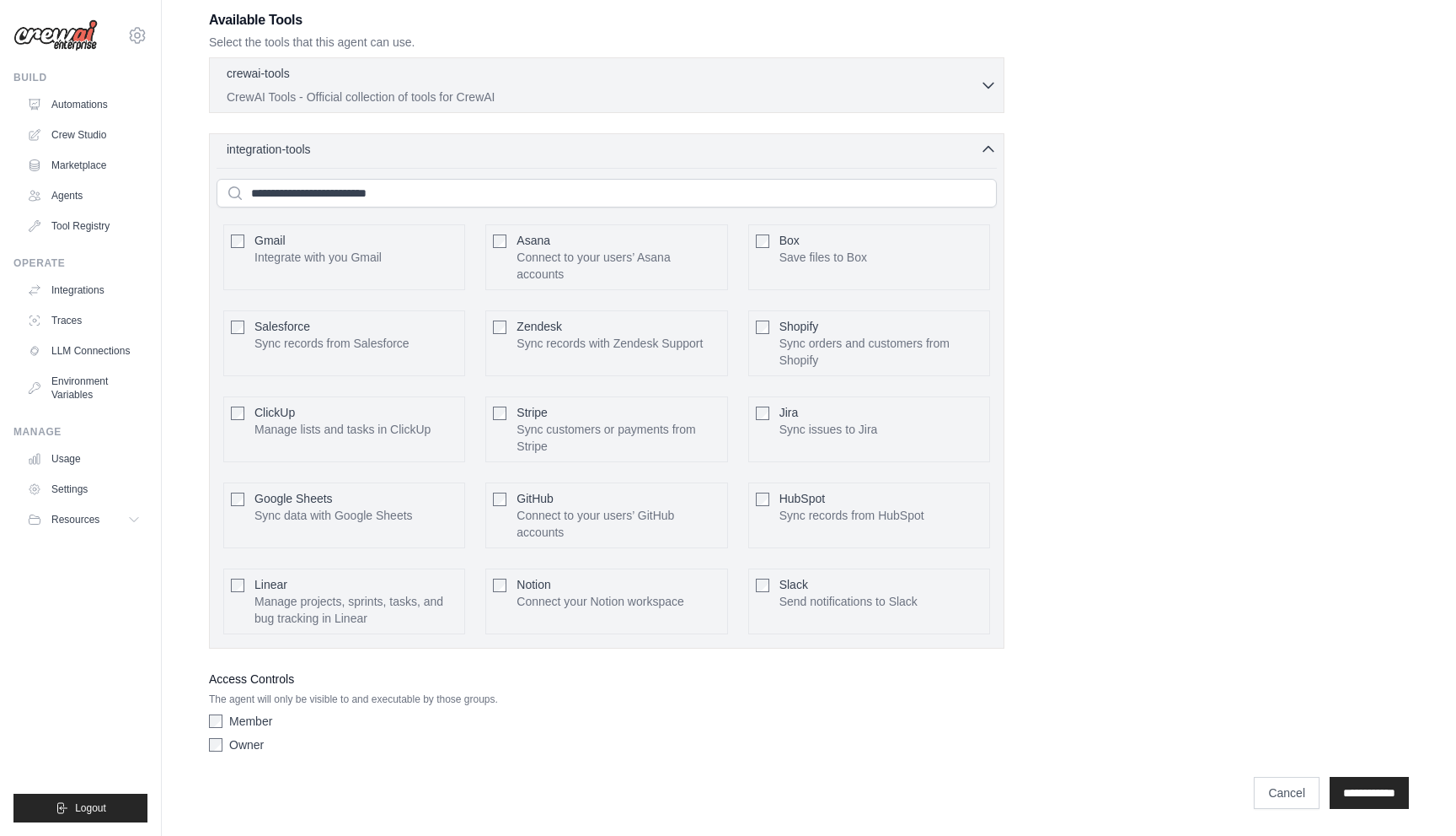
type textarea "**********"
click at [1379, 809] on div "**********" at bounding box center [809, 133] width 1241 height 1372
click at [1363, 792] on input "**********" at bounding box center [1370, 793] width 79 height 32
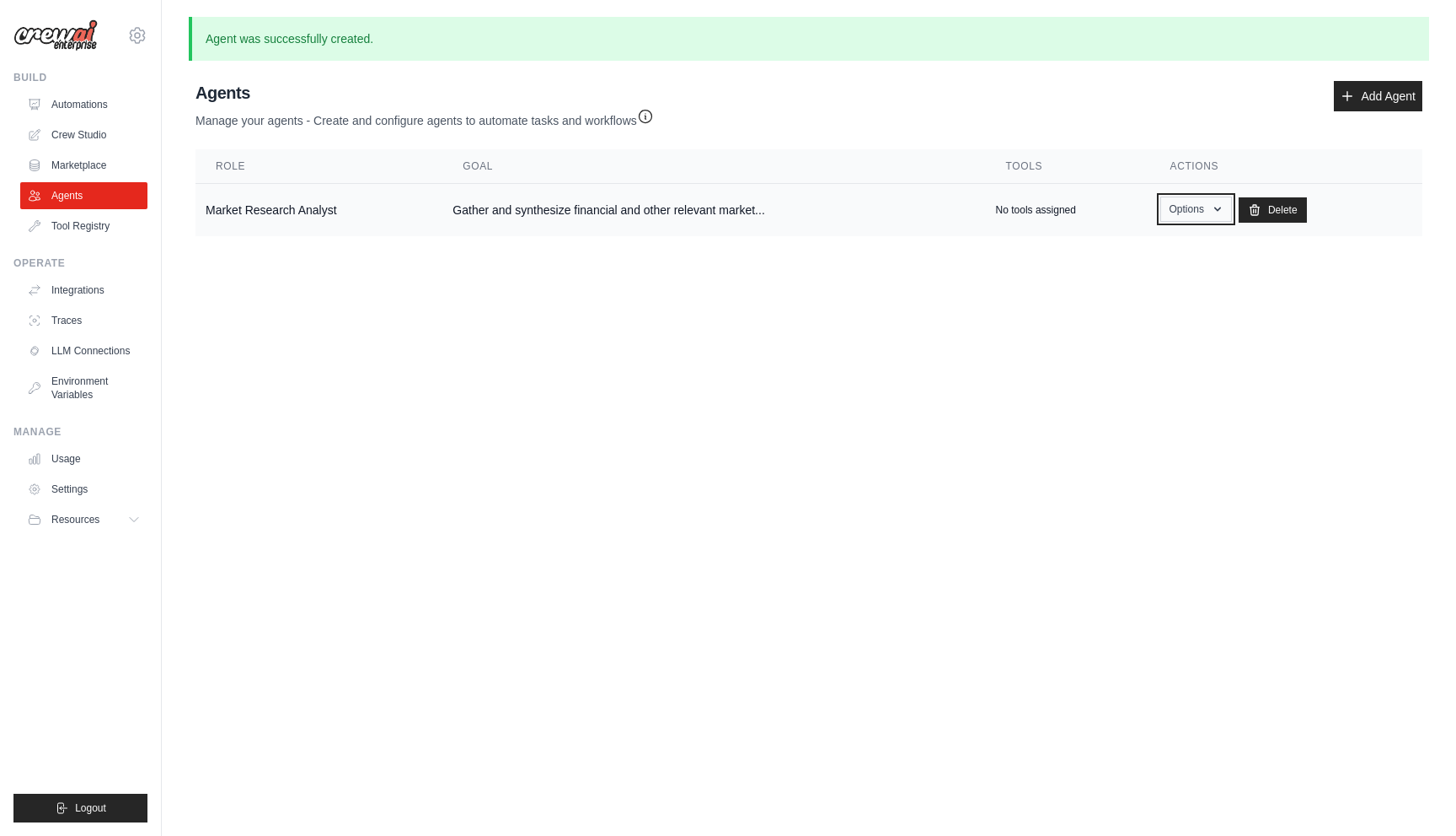
click at [1216, 205] on button "Options" at bounding box center [1196, 209] width 71 height 26
click at [1145, 250] on link "Show" at bounding box center [1171, 248] width 122 height 30
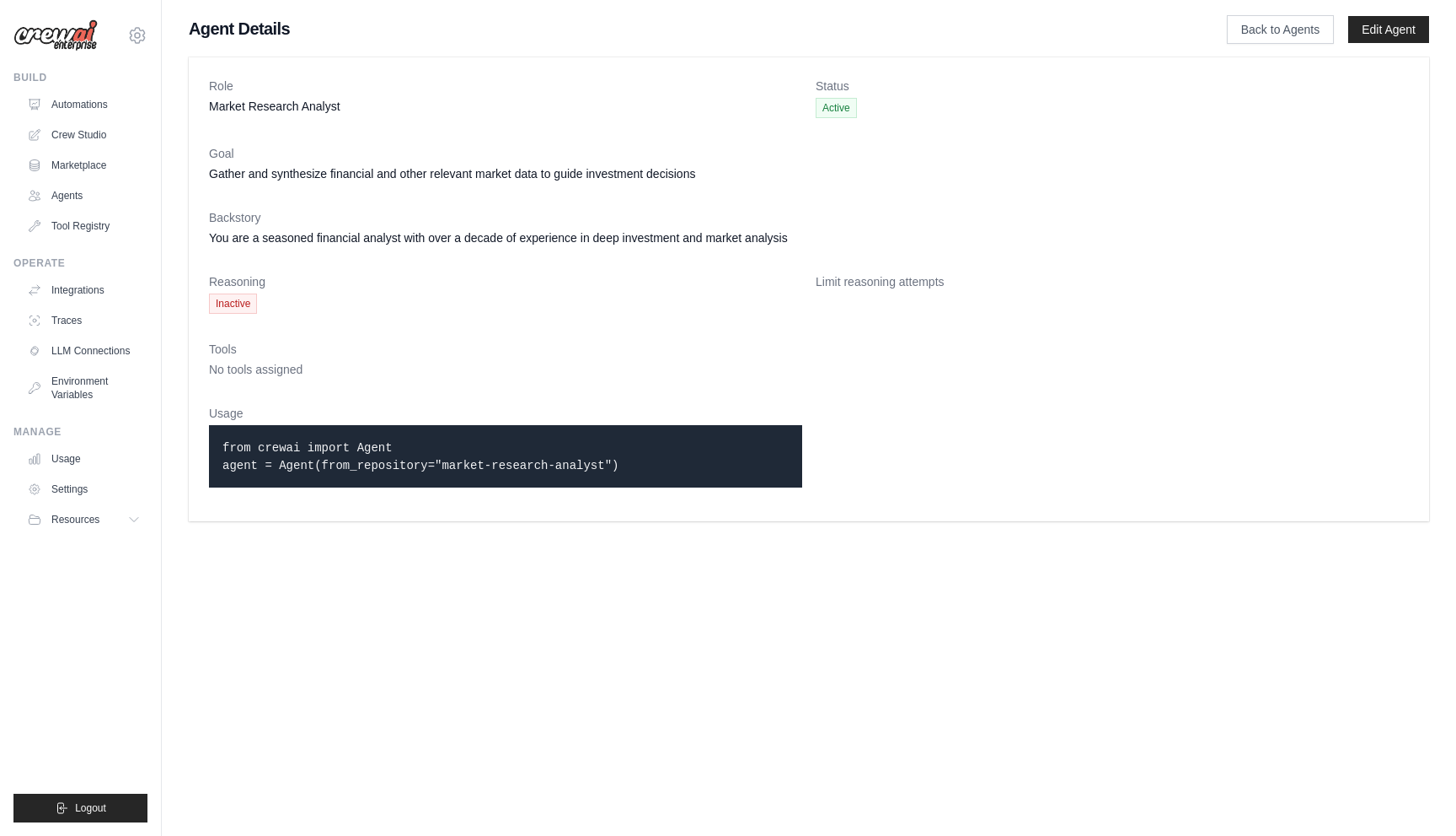
click at [433, 461] on code "from crewai import Agent agent = Agent(from_repository="market-research-analyst…" at bounding box center [420, 456] width 396 height 31
click at [435, 464] on code "from crewai import Agent agent = Agent(from_repository="market-research-analyst…" at bounding box center [420, 456] width 396 height 31
click at [342, 450] on code "from crewai import Agent agent = Agent(from_repository="market-research-analyst…" at bounding box center [420, 456] width 396 height 31
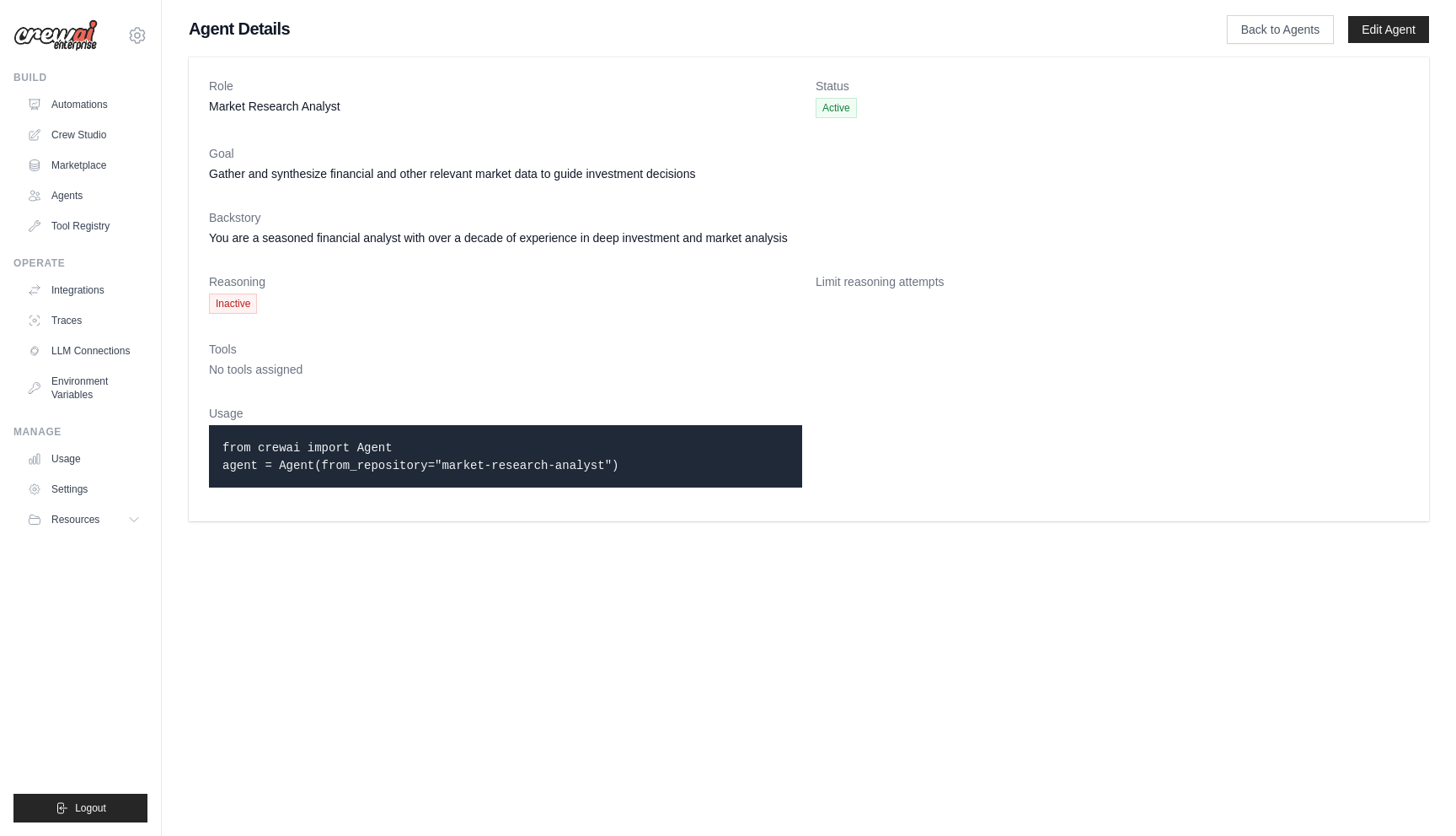
click at [342, 450] on code "from crewai import Agent agent = Agent(from_repository="market-research-analyst…" at bounding box center [420, 456] width 396 height 31
click at [304, 463] on code "from crewai import Agent agent = Agent(from_repository="market-research-analyst…" at bounding box center [420, 456] width 396 height 31
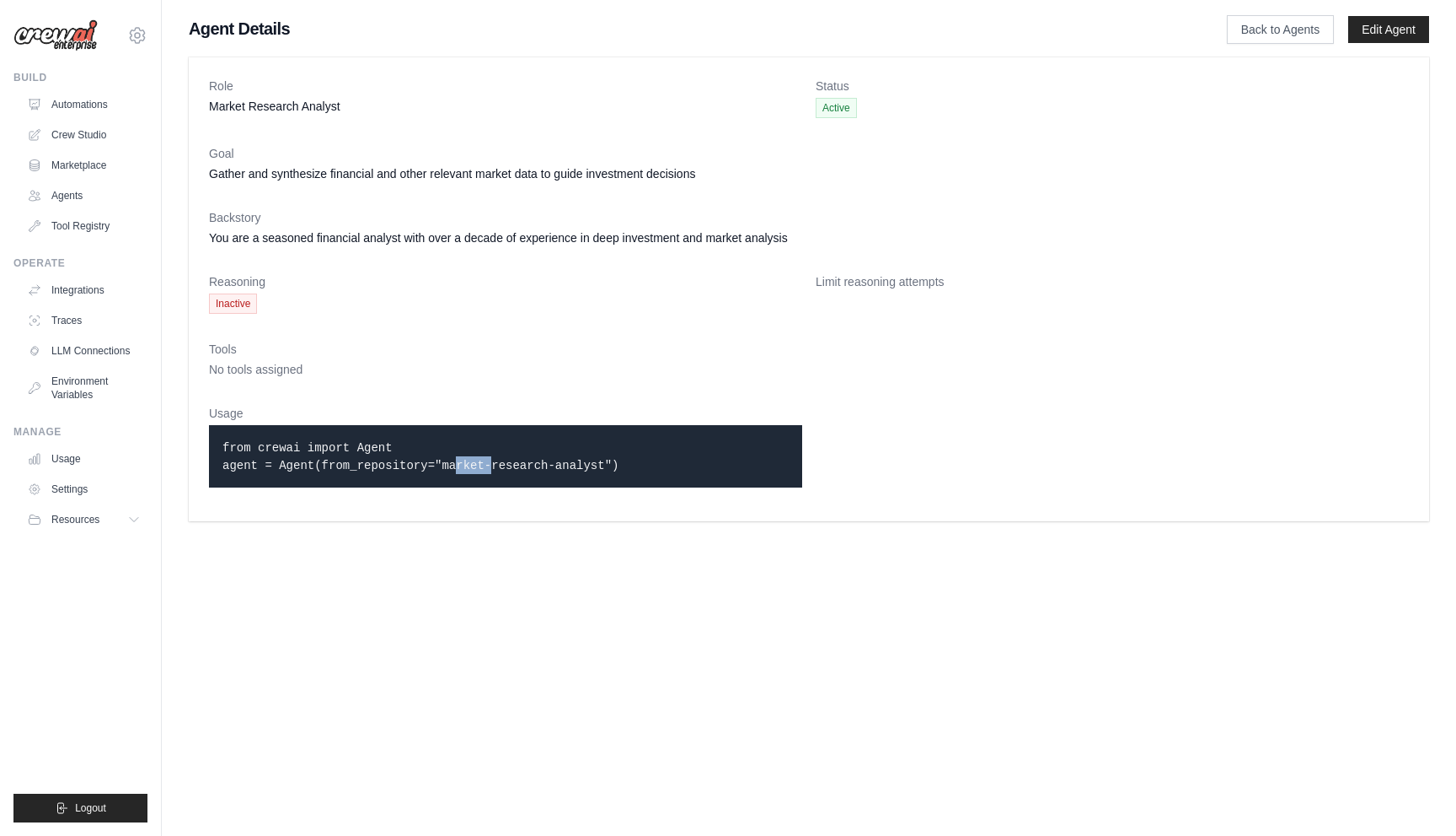
click at [475, 461] on code "from crewai import Agent agent = Agent(from_repository="market-research-analyst…" at bounding box center [420, 456] width 396 height 31
click at [84, 133] on link "Crew Studio" at bounding box center [85, 135] width 127 height 27
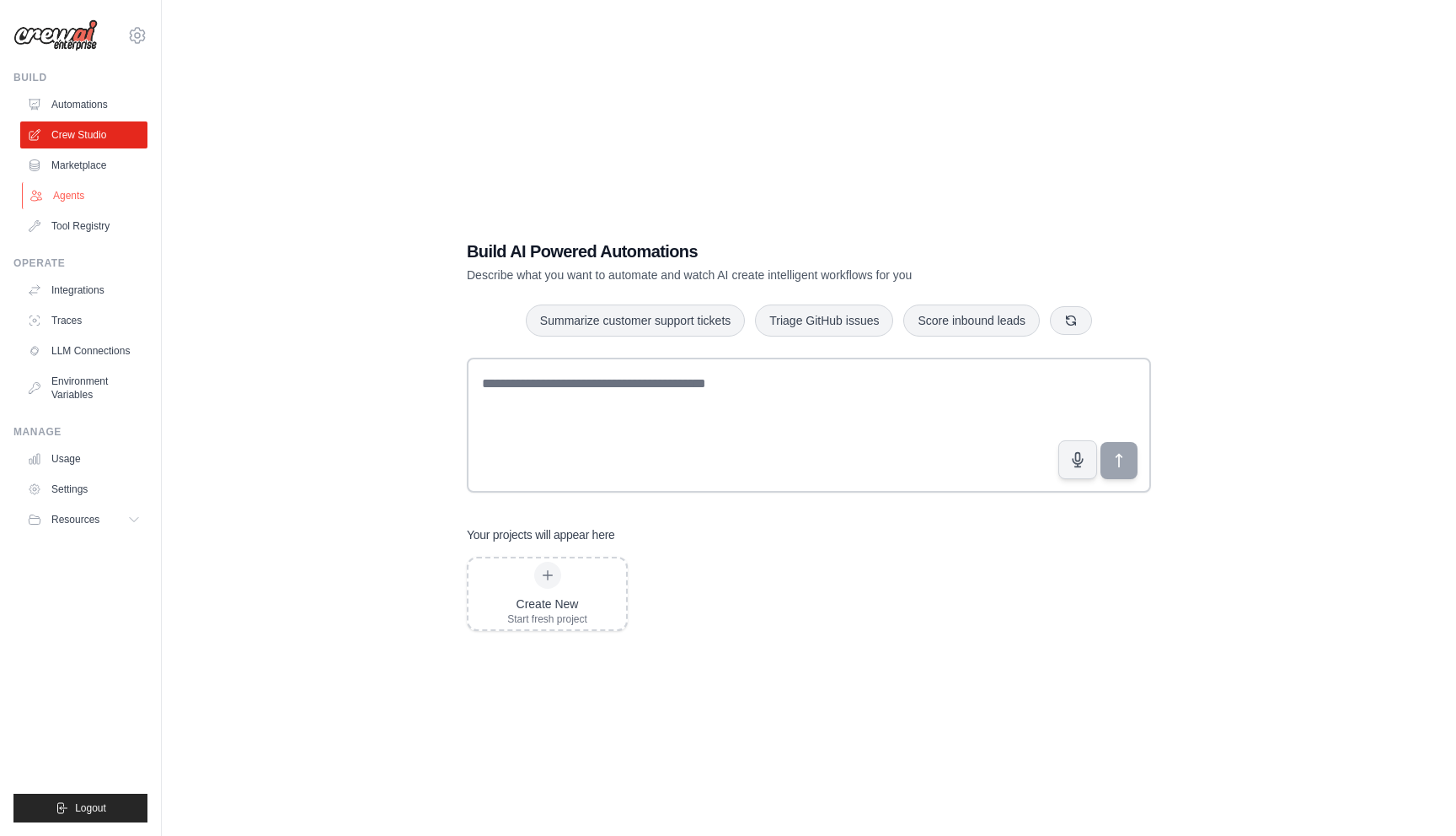
click at [74, 198] on link "Agents" at bounding box center [85, 196] width 127 height 27
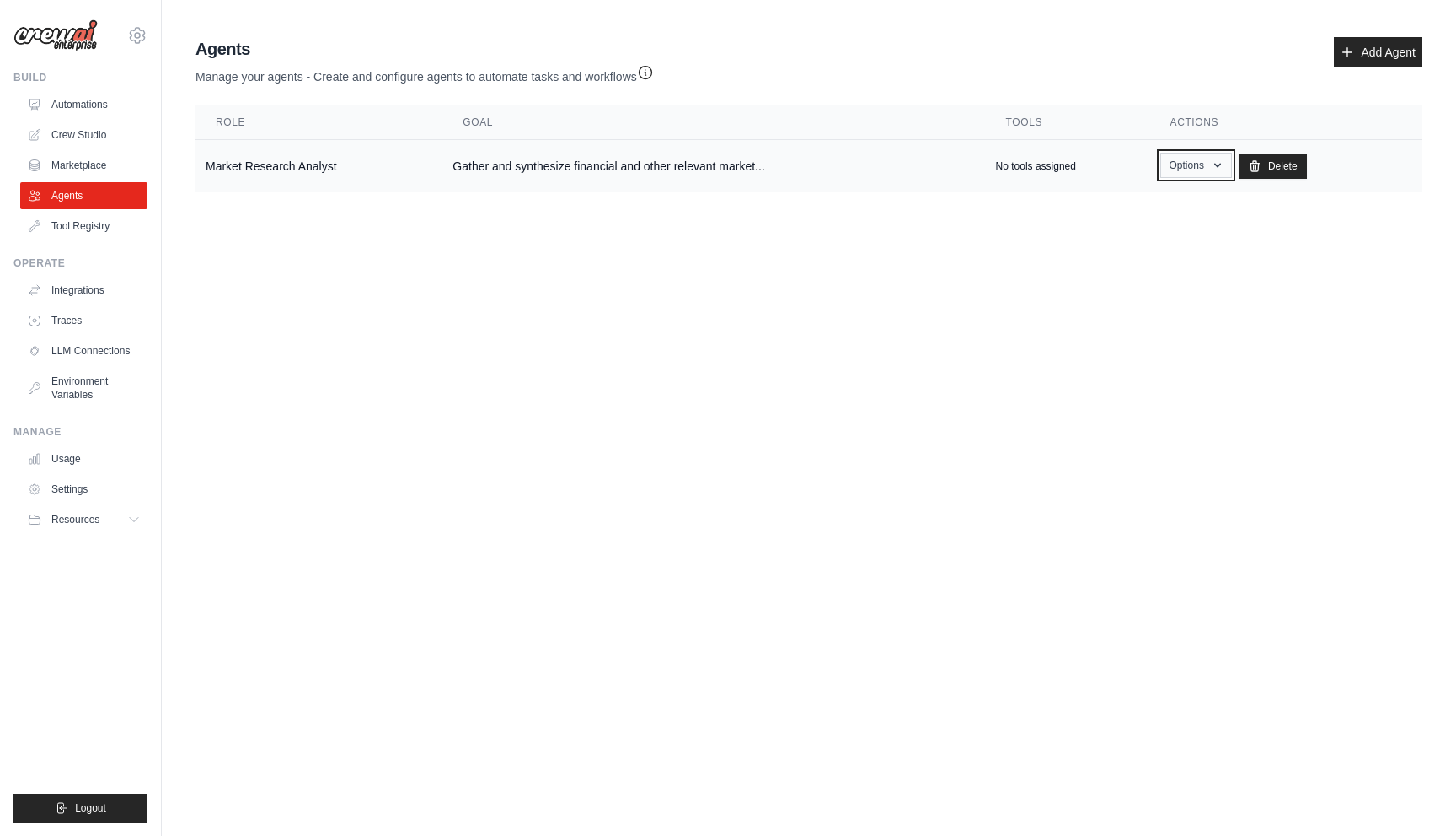
click at [1215, 173] on button "Options" at bounding box center [1196, 165] width 71 height 26
click at [1182, 225] on link "Edit" at bounding box center [1171, 235] width 122 height 30
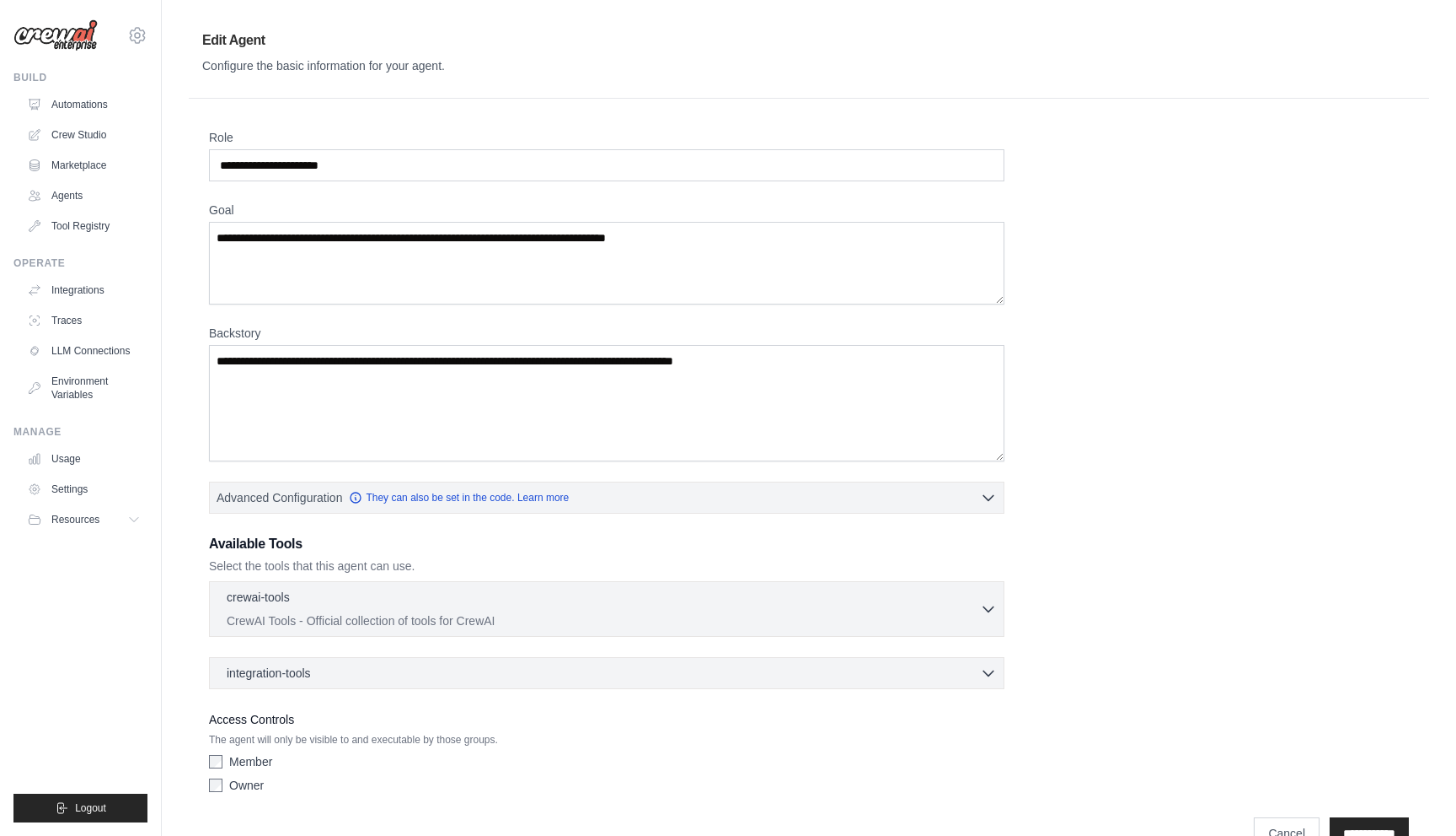
scroll to position [41, 0]
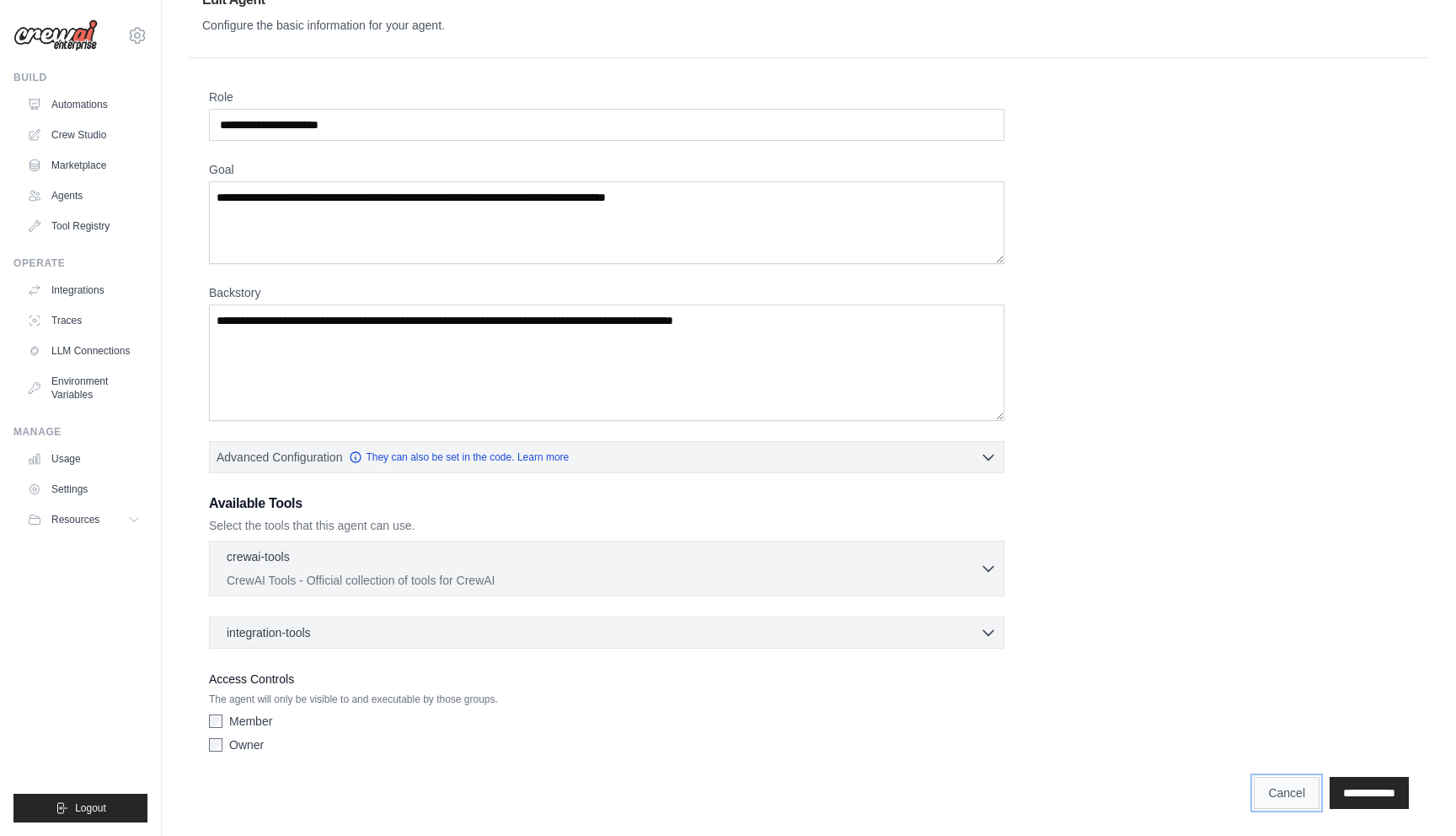
click at [1261, 800] on link "Cancel" at bounding box center [1287, 793] width 66 height 32
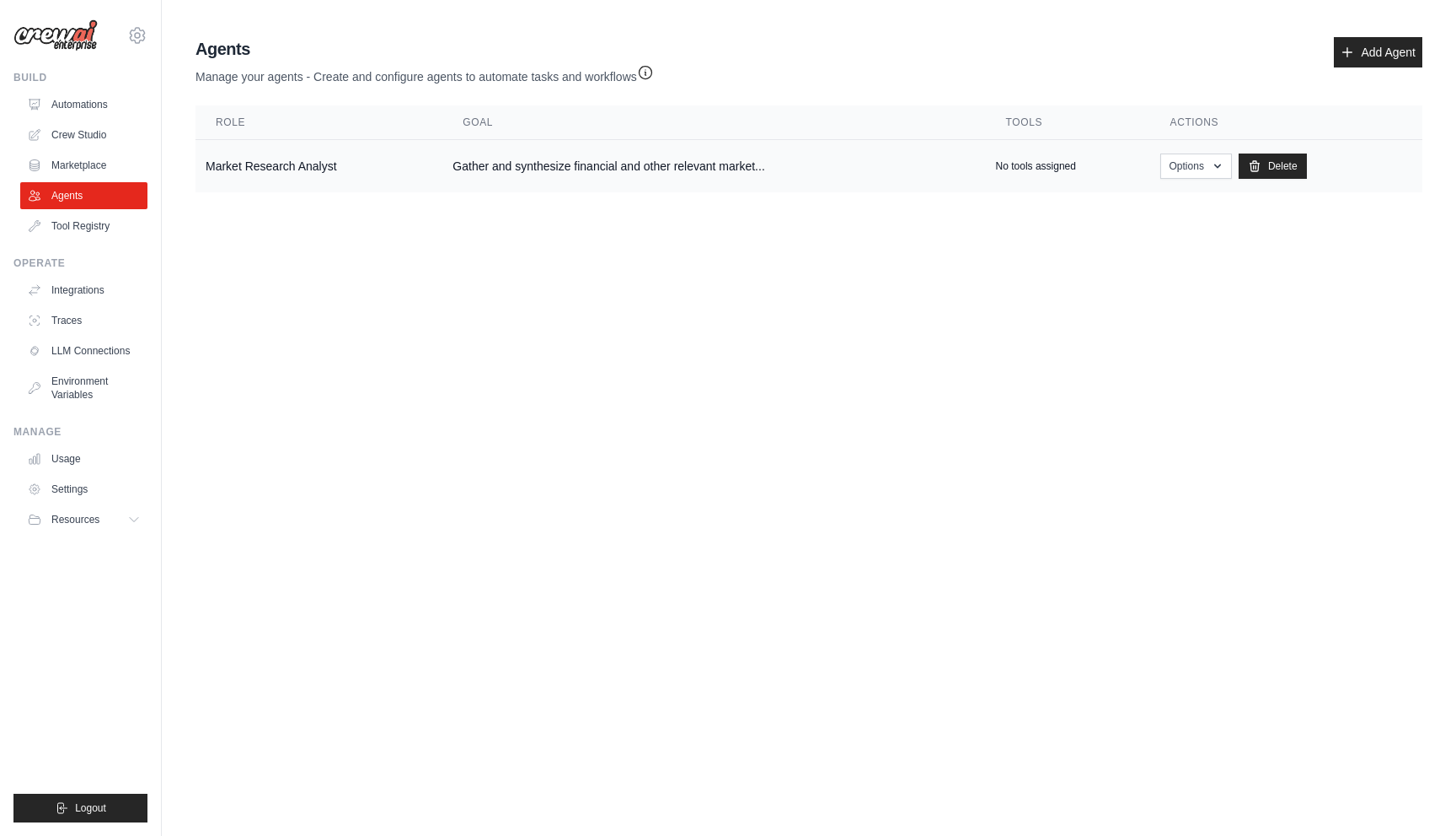
click at [838, 177] on td "Gather and synthesize financial and other relevant market..." at bounding box center [714, 167] width 543 height 53
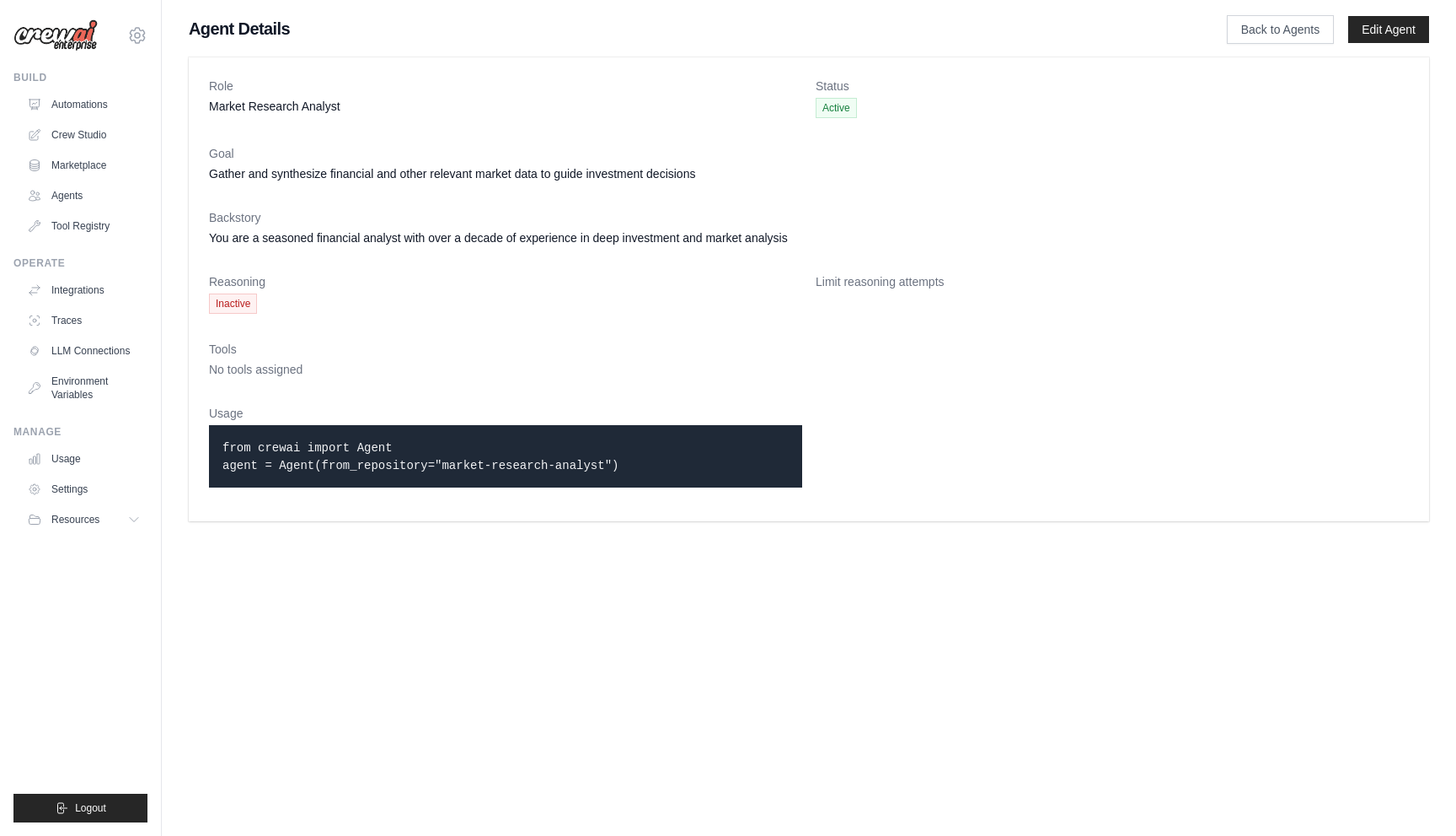
click at [821, 489] on dl "Role Market Research Analyst Status Active Goal Gather and synthesize financial…" at bounding box center [809, 289] width 1200 height 423
click at [134, 517] on icon at bounding box center [135, 519] width 13 height 13
click at [546, 604] on body "lwolfe@identitymachines.com Settings Build Automations Crew Studio" at bounding box center [728, 418] width 1456 height 836
click at [371, 441] on code "from crewai import Agent agent = Agent(from_repository="market-research-analyst…" at bounding box center [420, 456] width 396 height 31
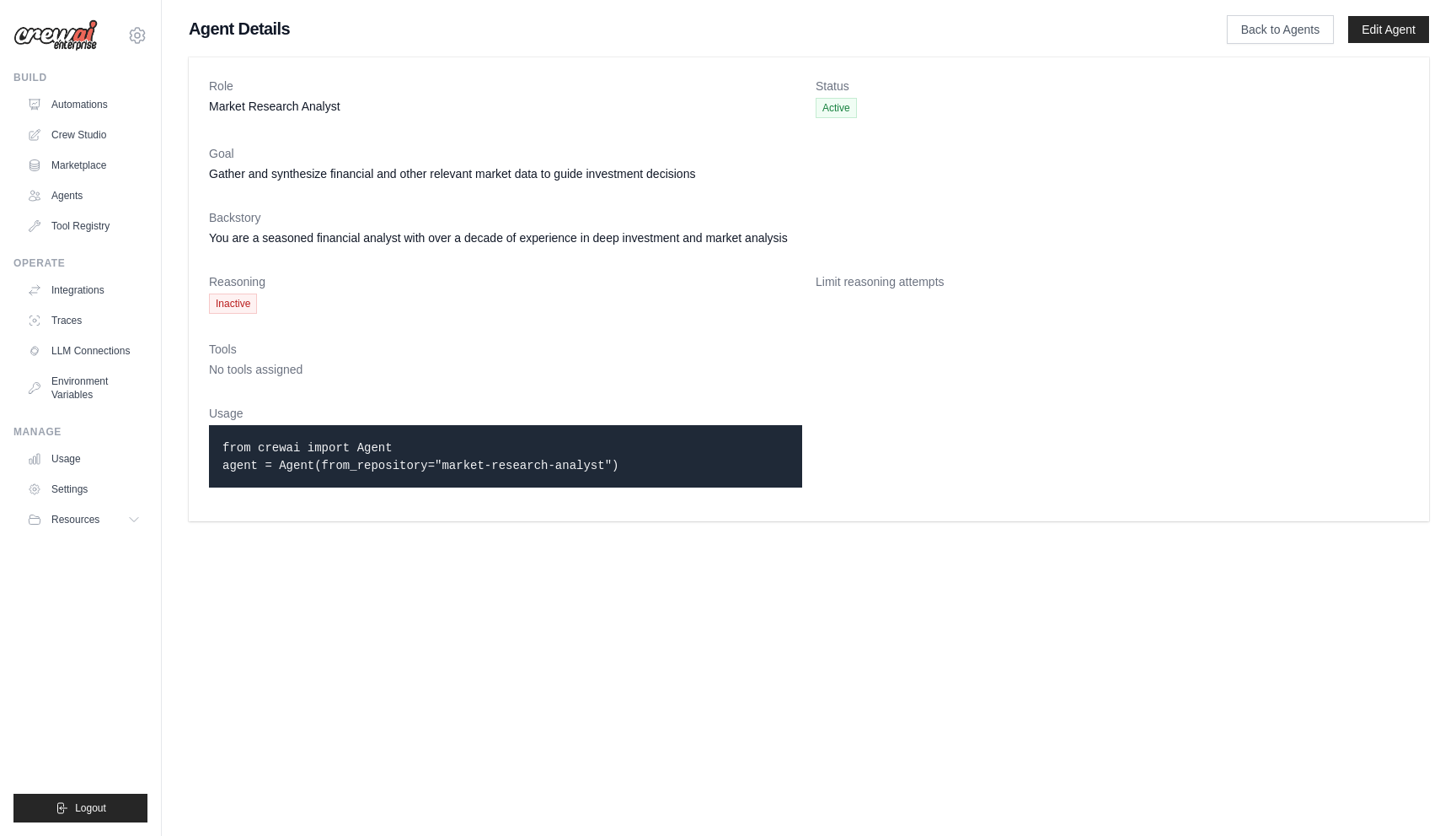
click at [371, 441] on code "from crewai import Agent agent = Agent(from_repository="market-research-analyst…" at bounding box center [420, 456] width 396 height 31
copy code "from crewai import Agent"
click at [107, 520] on button "Resources" at bounding box center [85, 519] width 127 height 27
click at [85, 550] on span "Documentation" at bounding box center [93, 548] width 68 height 13
click at [409, 459] on code "from crewai import Agent agent = Agent(from_repository="market-research-analyst…" at bounding box center [420, 456] width 396 height 31
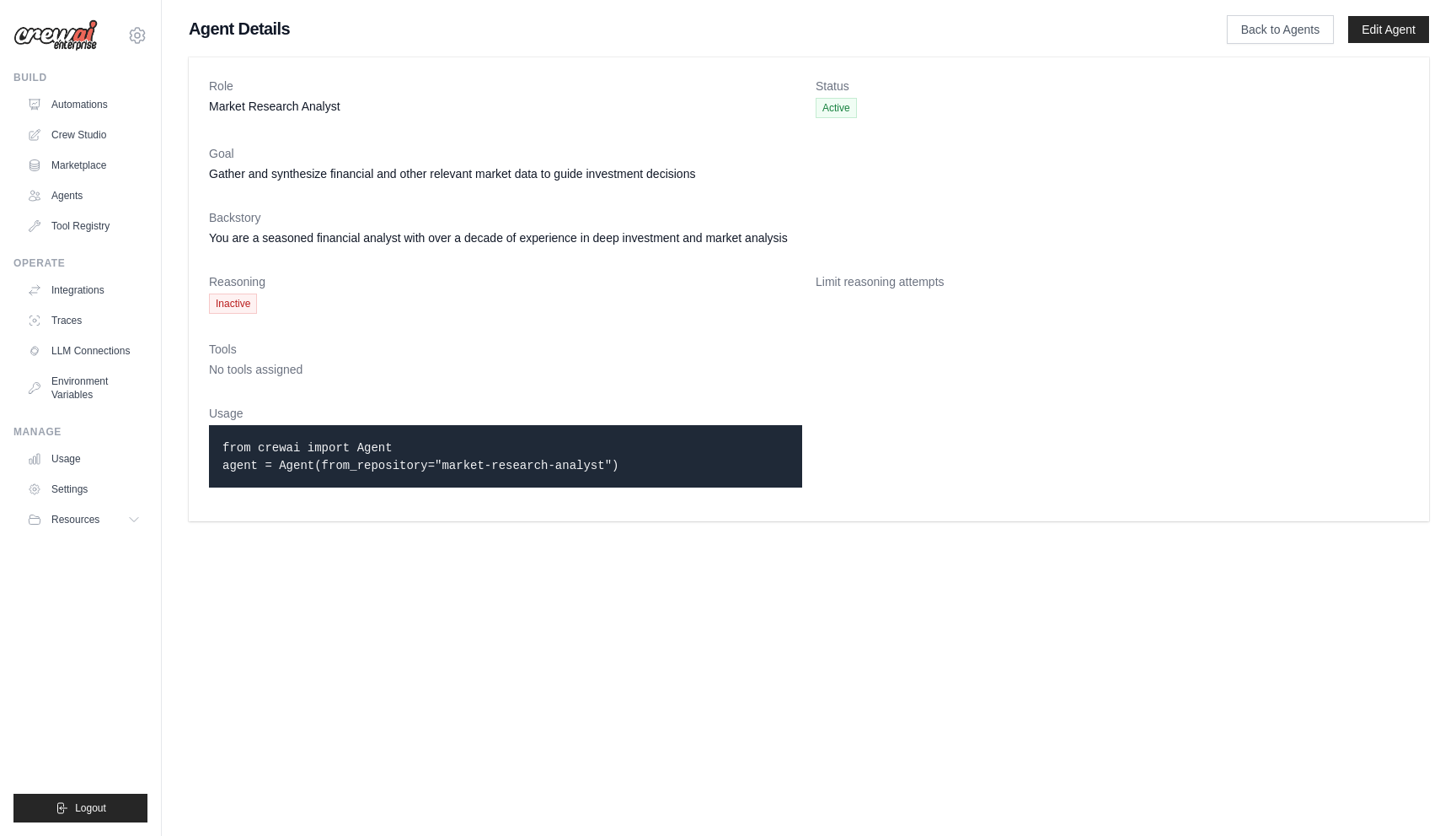
drag, startPoint x: 223, startPoint y: 463, endPoint x: 632, endPoint y: 461, distance: 409.0
click at [632, 462] on p "from crewai import Agent agent = Agent(from_repository="market-research-analyst…" at bounding box center [505, 456] width 567 height 35
copy code "agent = Agent(from_repository="market-research-analyst")"
click at [761, 511] on div "Role Market Research Analyst Status Active Goal Gather and synthesize financial…" at bounding box center [809, 289] width 1241 height 464
click at [260, 277] on dt "Reasoning" at bounding box center [505, 281] width 593 height 17
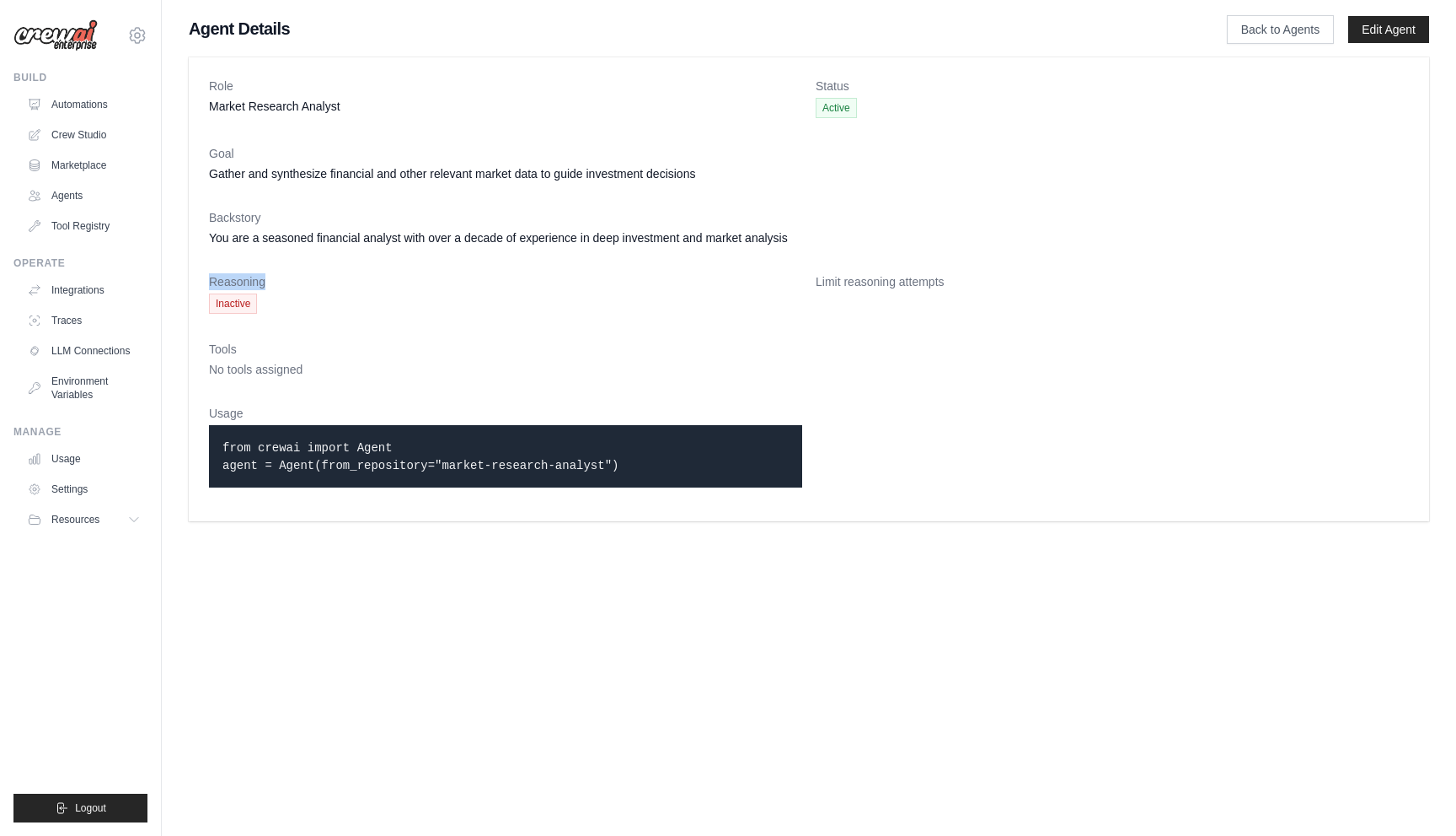
click at [260, 277] on dt "Reasoning" at bounding box center [505, 281] width 593 height 17
click at [388, 289] on dt "Reasoning" at bounding box center [505, 281] width 593 height 17
click at [76, 353] on link "LLM Connections" at bounding box center [85, 350] width 127 height 27
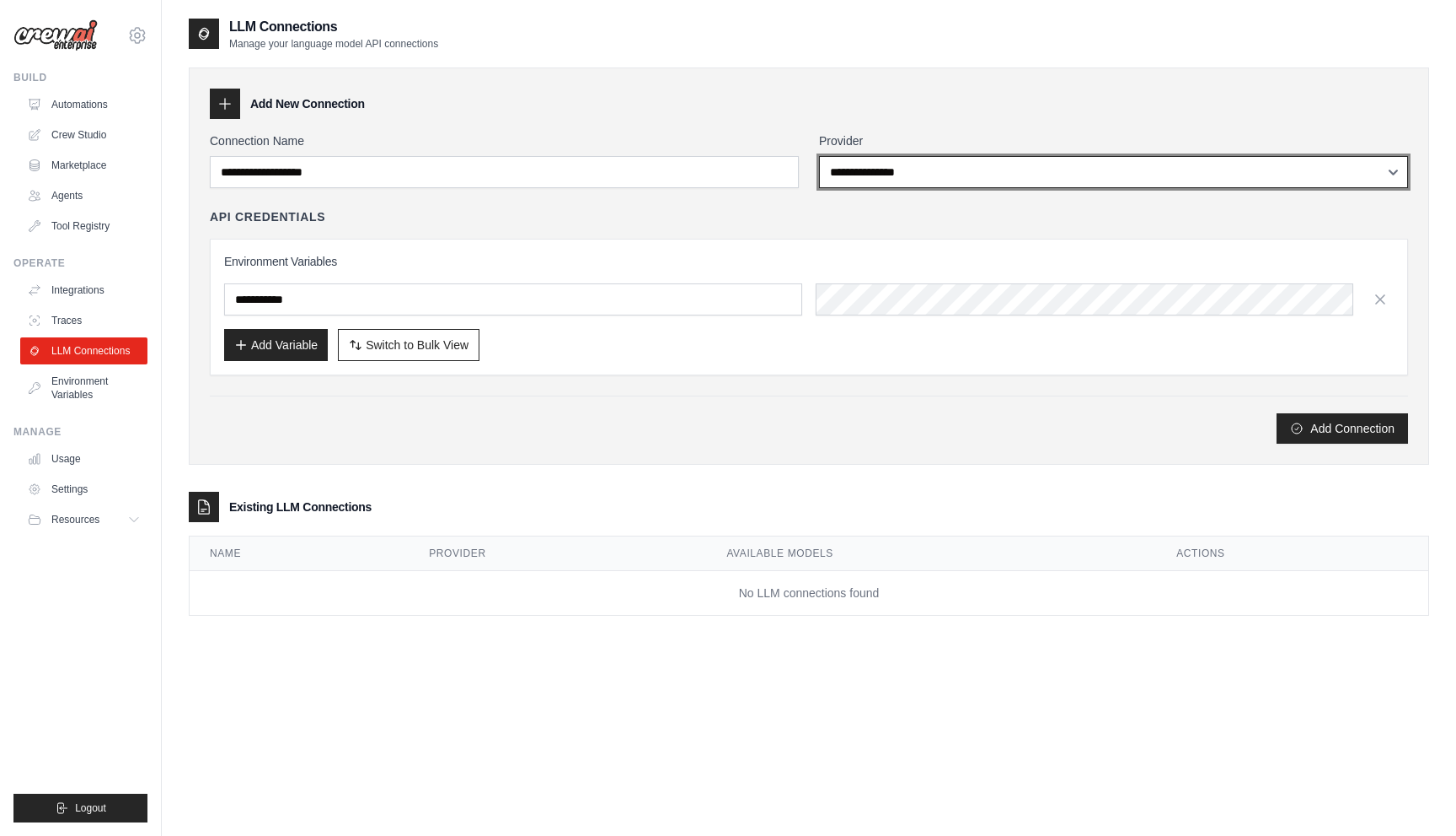
click at [881, 175] on select "**********" at bounding box center [1113, 172] width 589 height 32
select select "******"
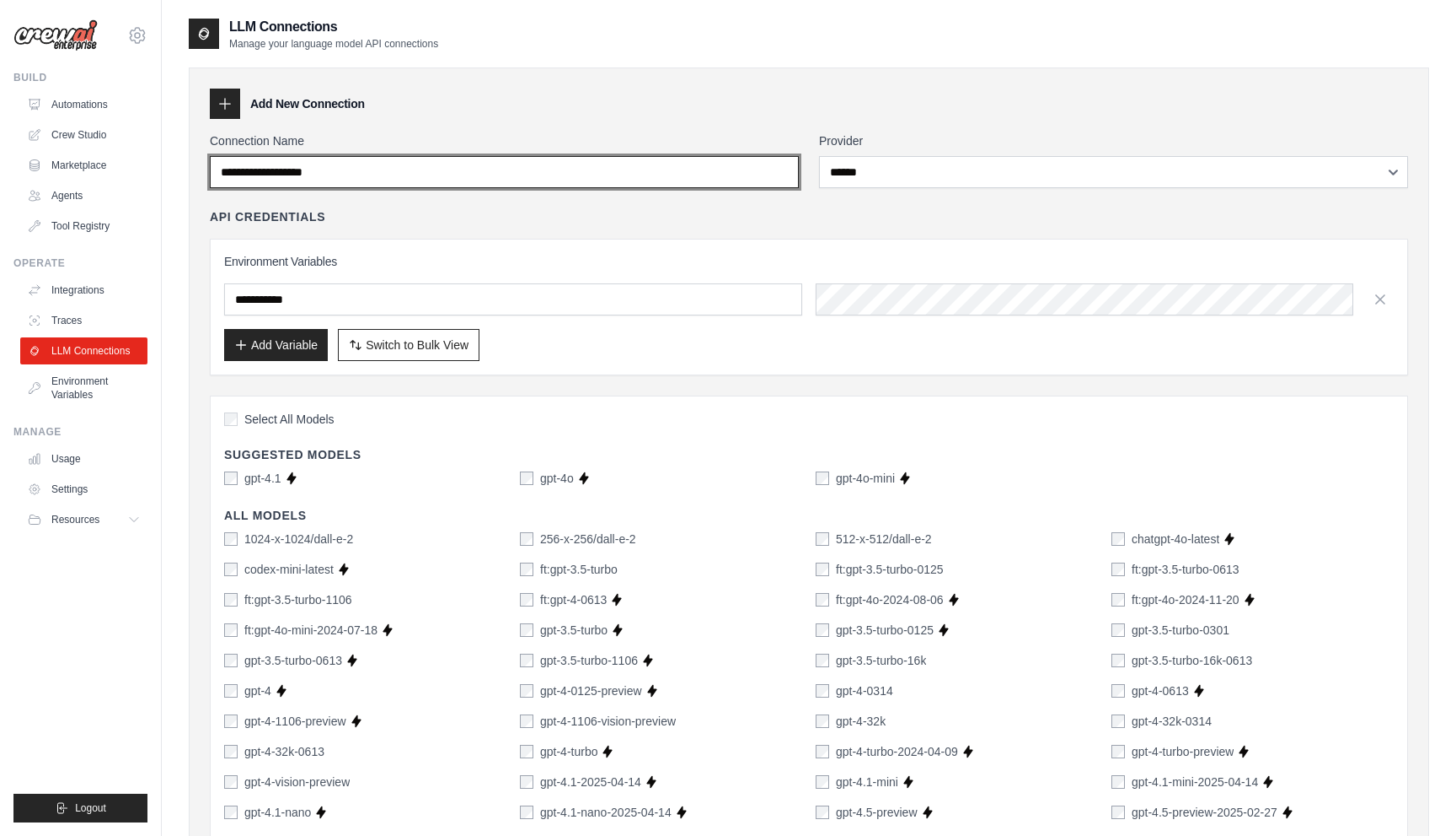
click at [295, 166] on input "Connection Name" at bounding box center [504, 172] width 589 height 32
type input "**********"
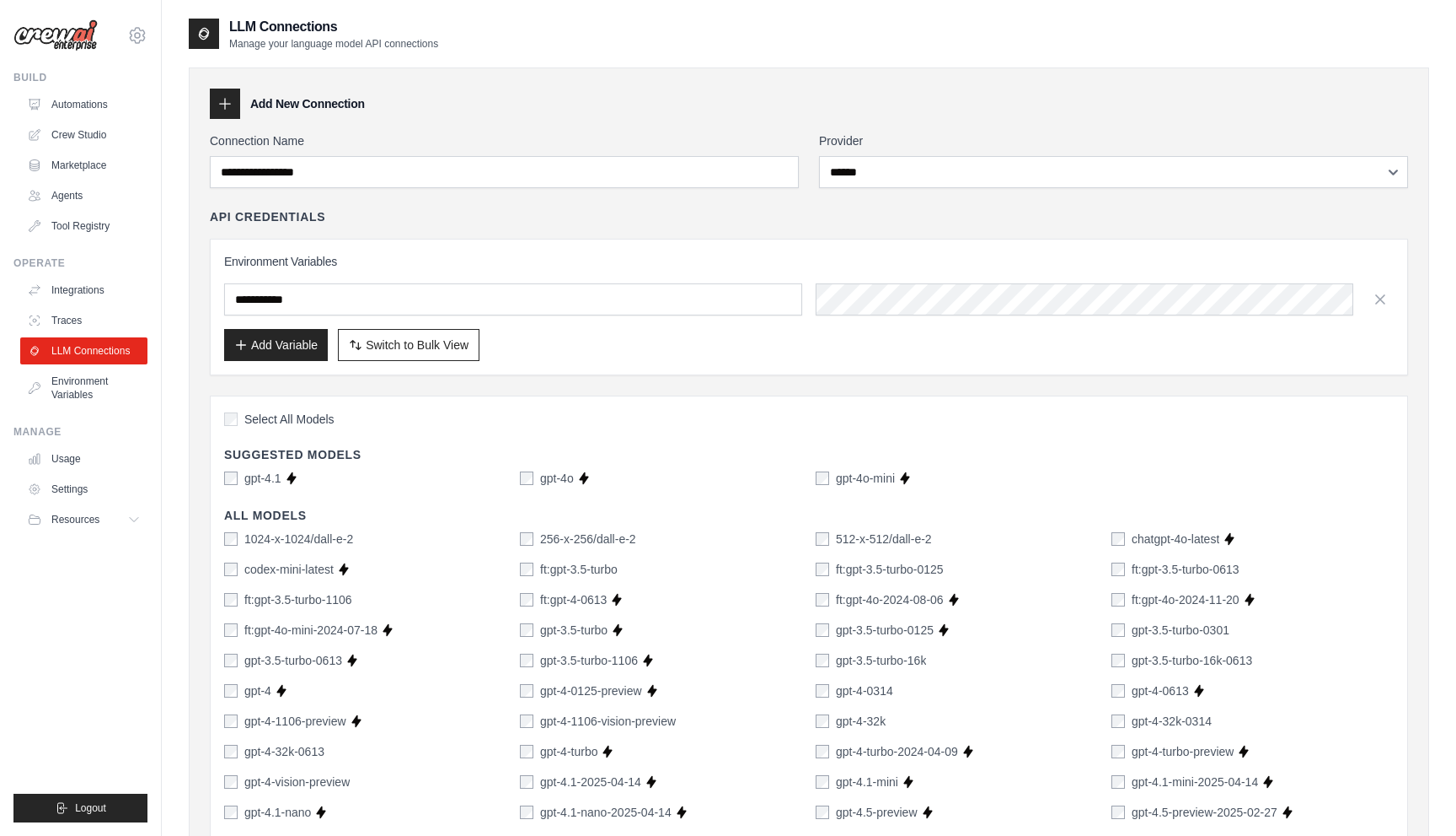
click at [706, 228] on div "API Credentials Environment Variables Add Variable Switch to Bulk View Switch t…" at bounding box center [809, 291] width 1199 height 167
click at [395, 304] on input "text" at bounding box center [513, 299] width 578 height 32
paste input "**********"
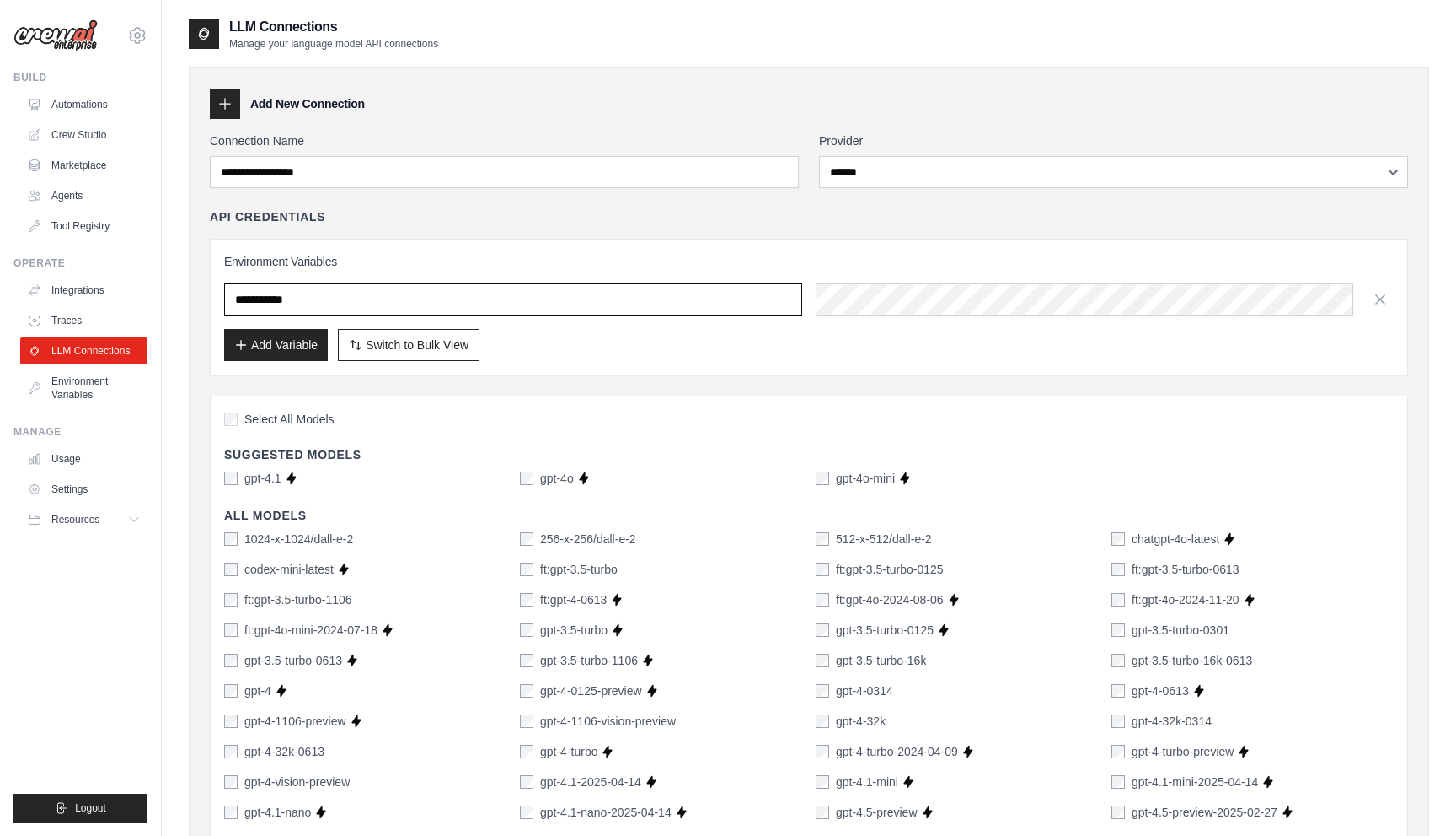
type input "**********"
click at [294, 353] on button "Add Variable" at bounding box center [276, 344] width 104 height 32
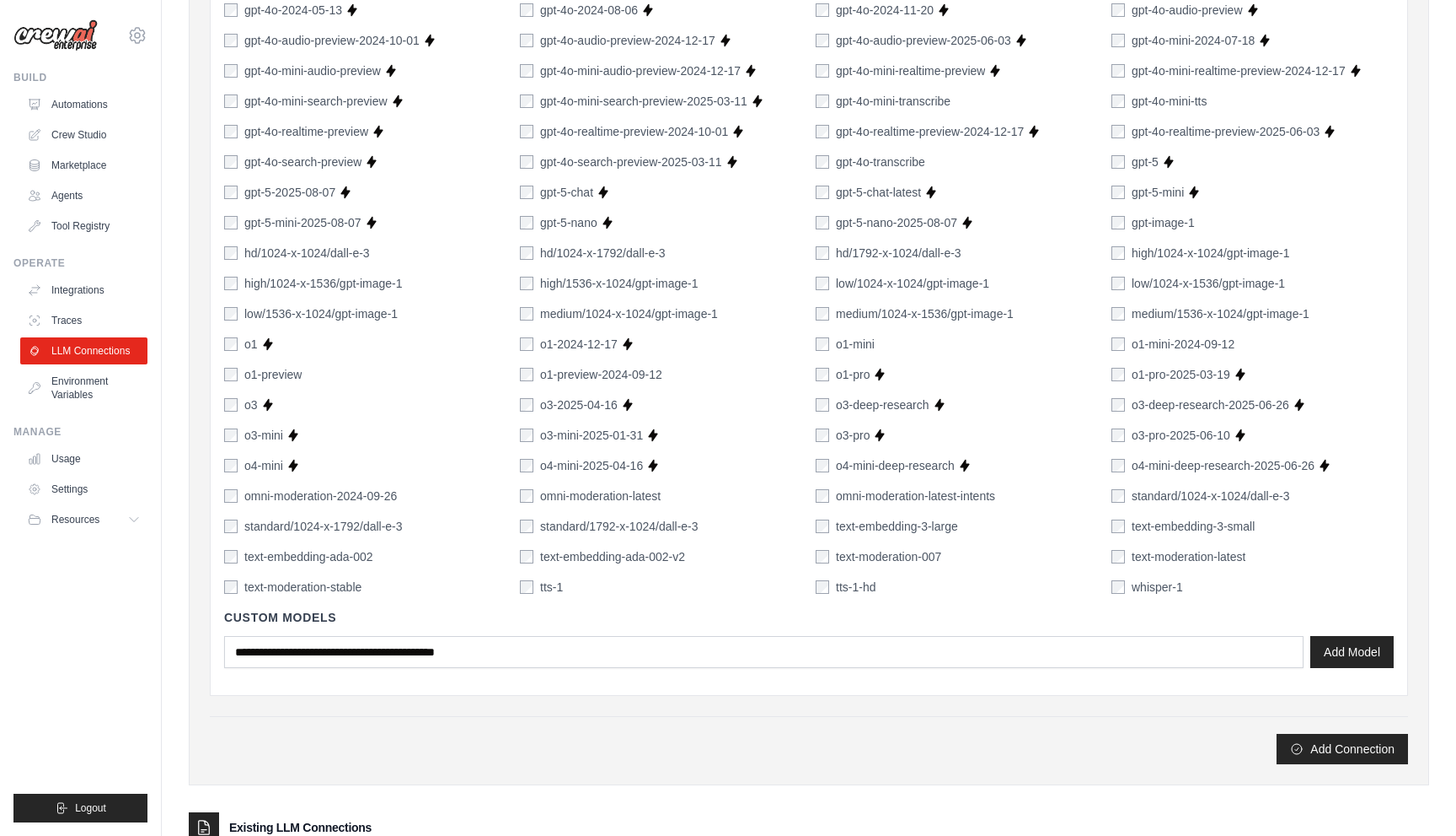
scroll to position [1019, 0]
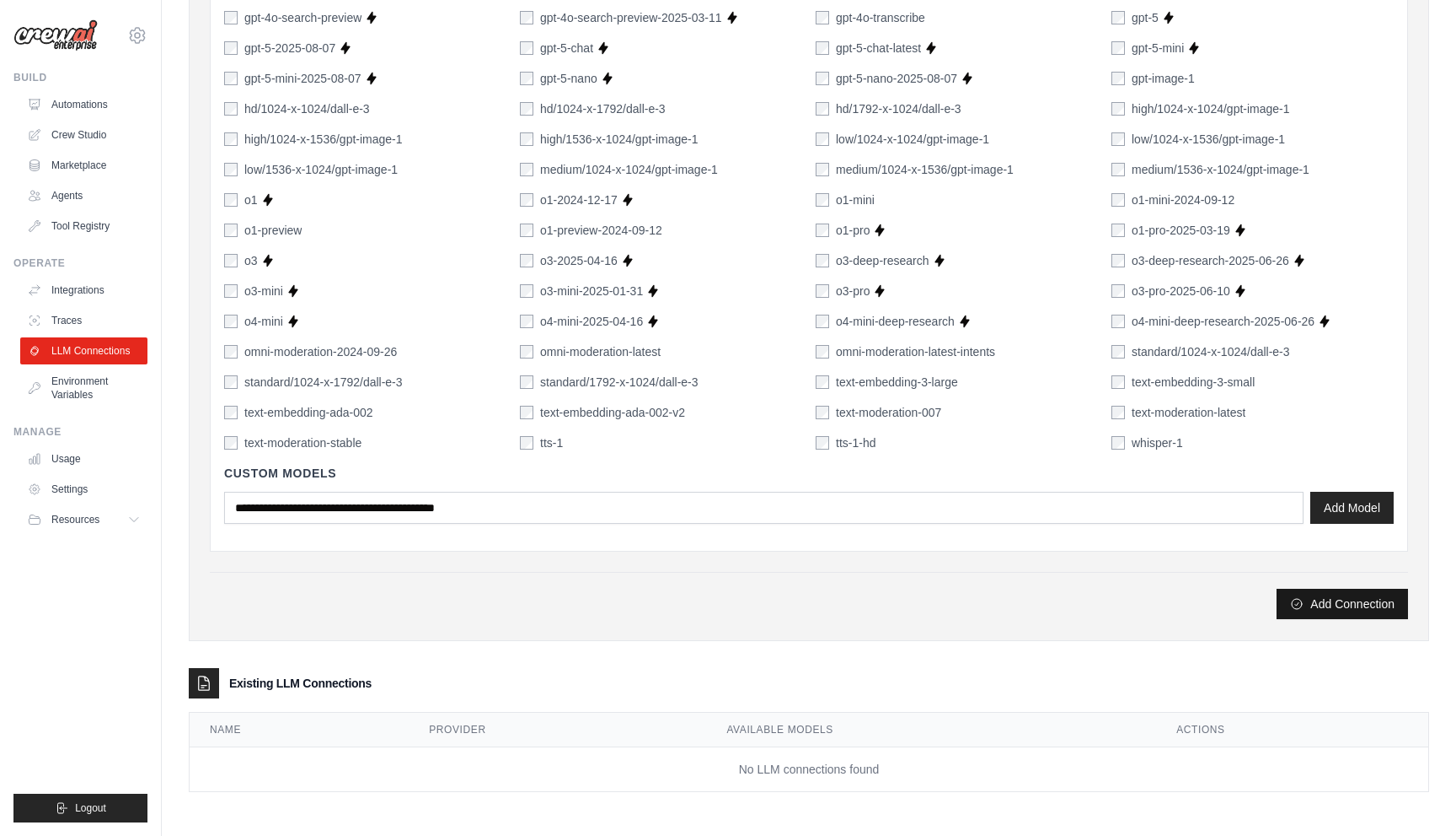
click at [1324, 604] on button "Add Connection" at bounding box center [1342, 603] width 131 height 30
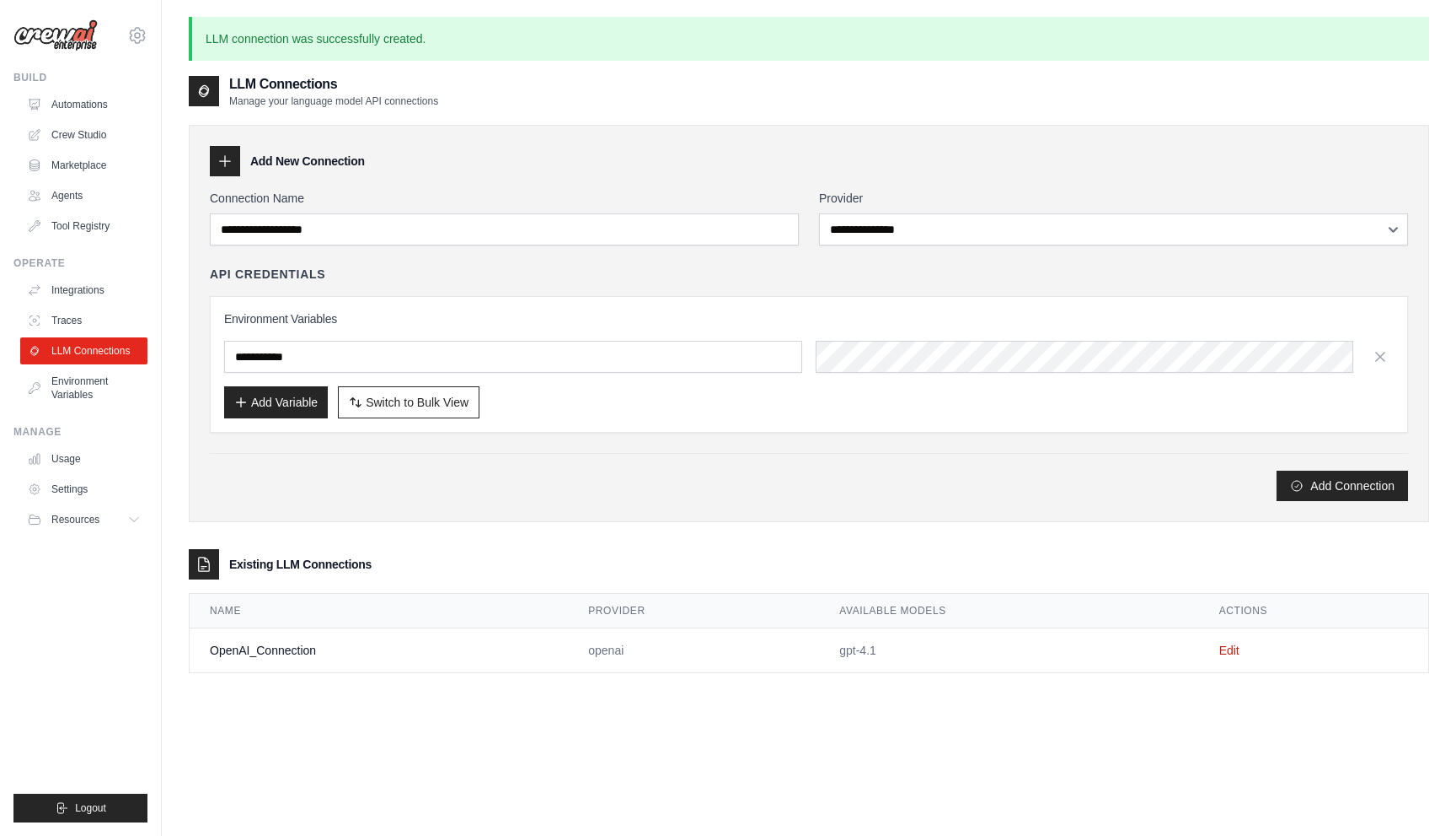
click at [308, 653] on td "OpenAI_Connection" at bounding box center [378, 650] width 378 height 45
click at [77, 201] on link "Agents" at bounding box center [85, 196] width 127 height 27
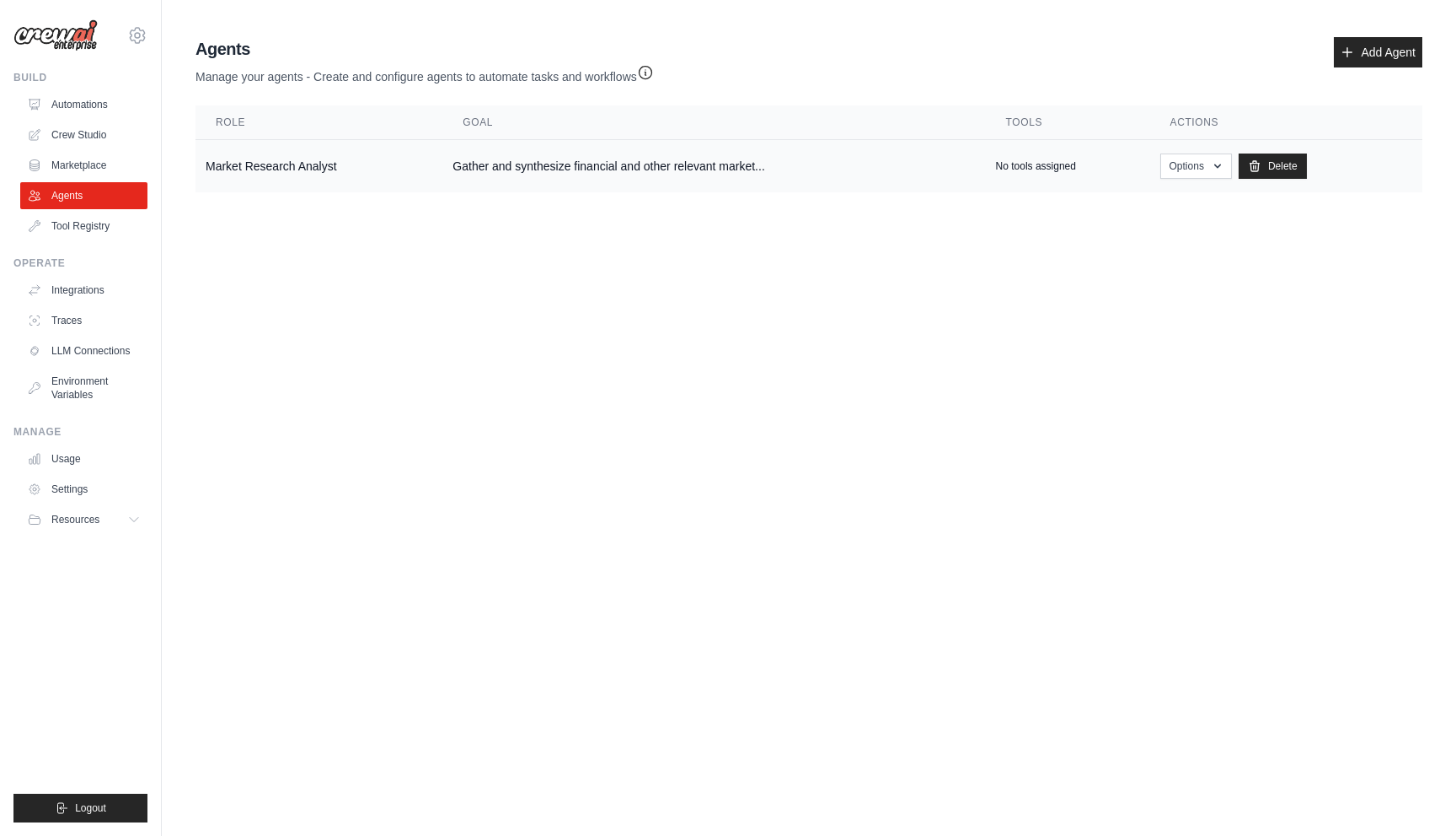
click at [305, 154] on td "Market Research Analyst" at bounding box center [319, 167] width 247 height 53
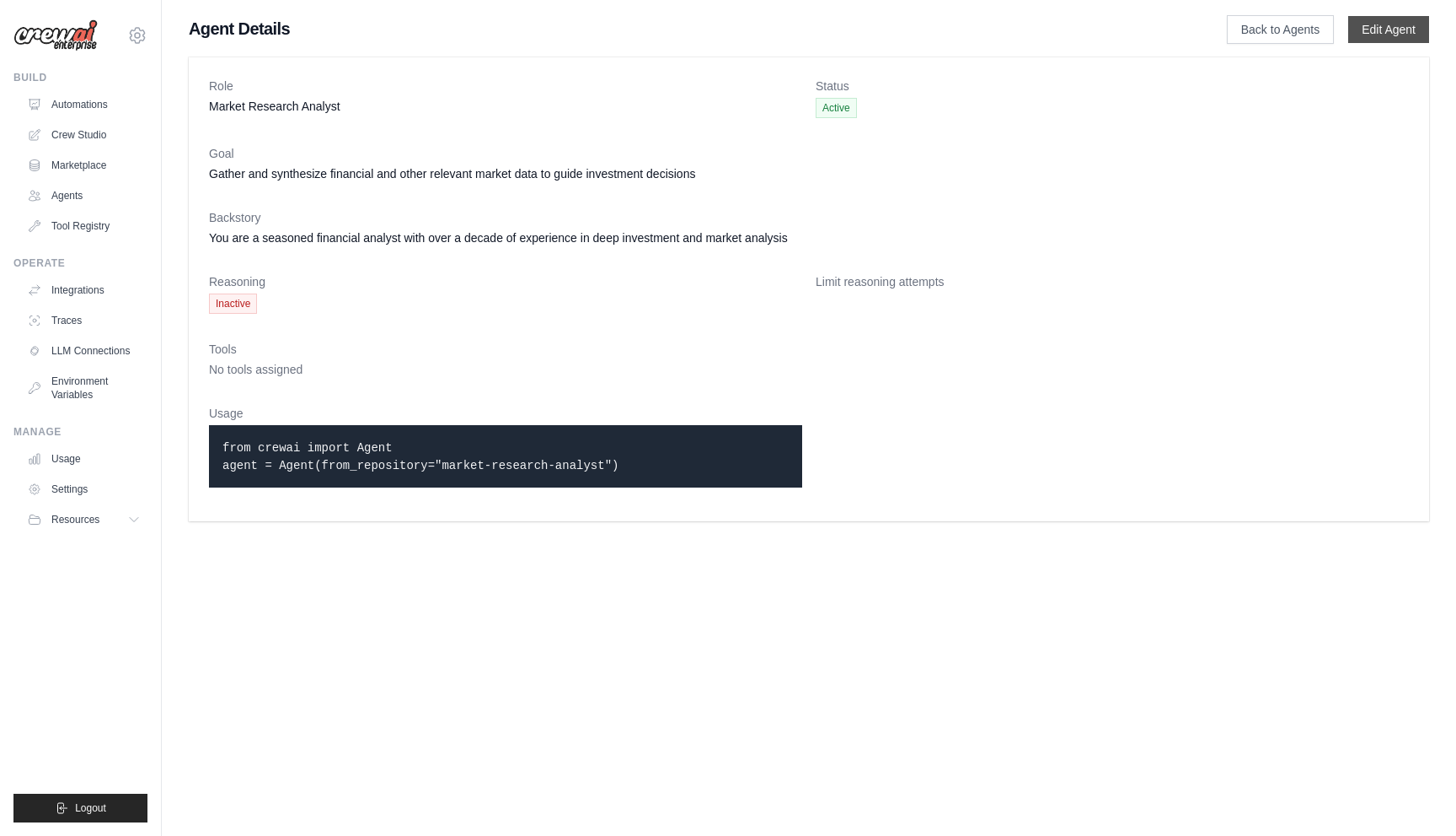
click at [1399, 16] on link "Edit Agent" at bounding box center [1389, 29] width 81 height 27
click at [1371, 33] on link "Edit Agent" at bounding box center [1389, 29] width 81 height 27
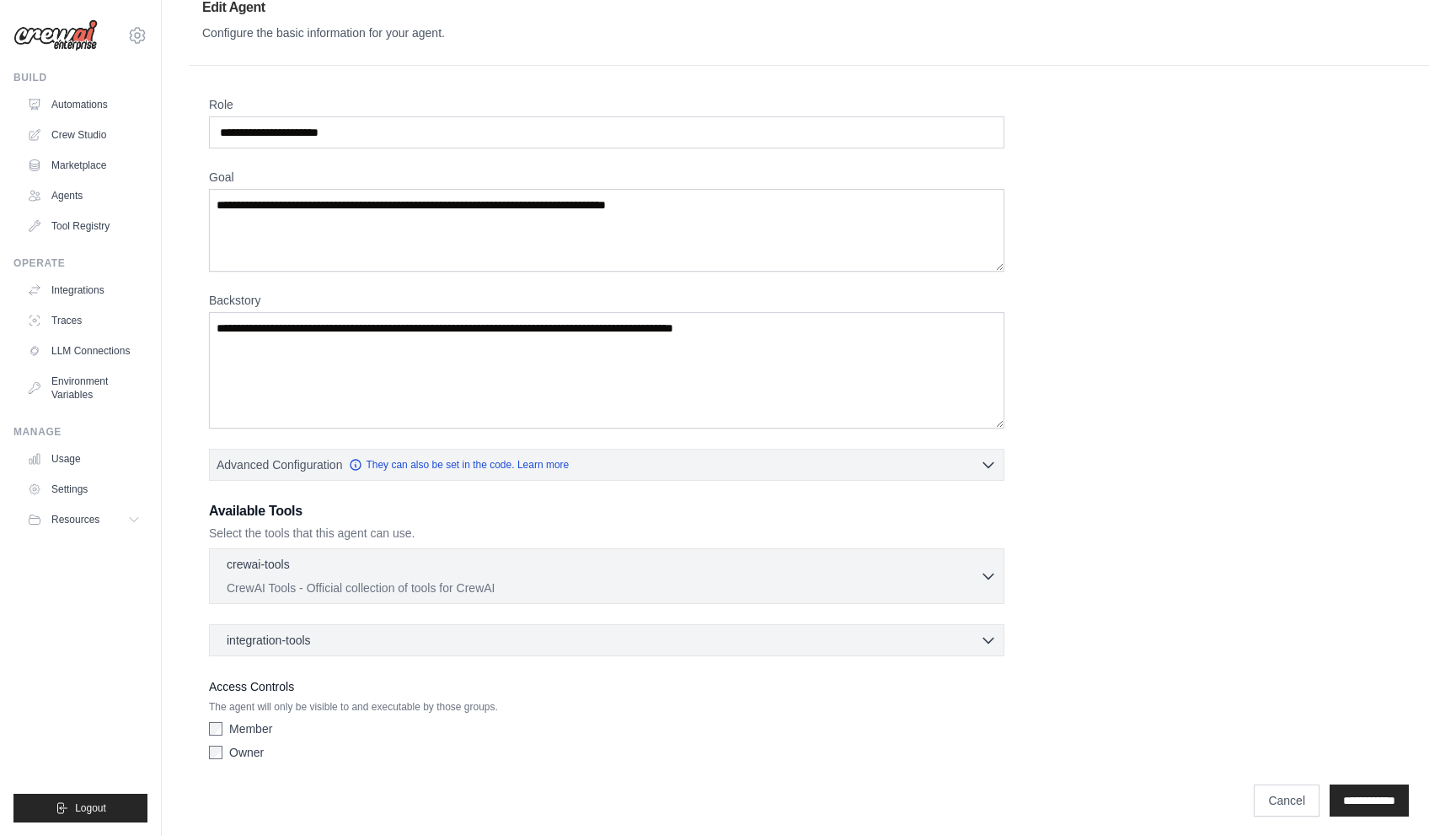
scroll to position [41, 0]
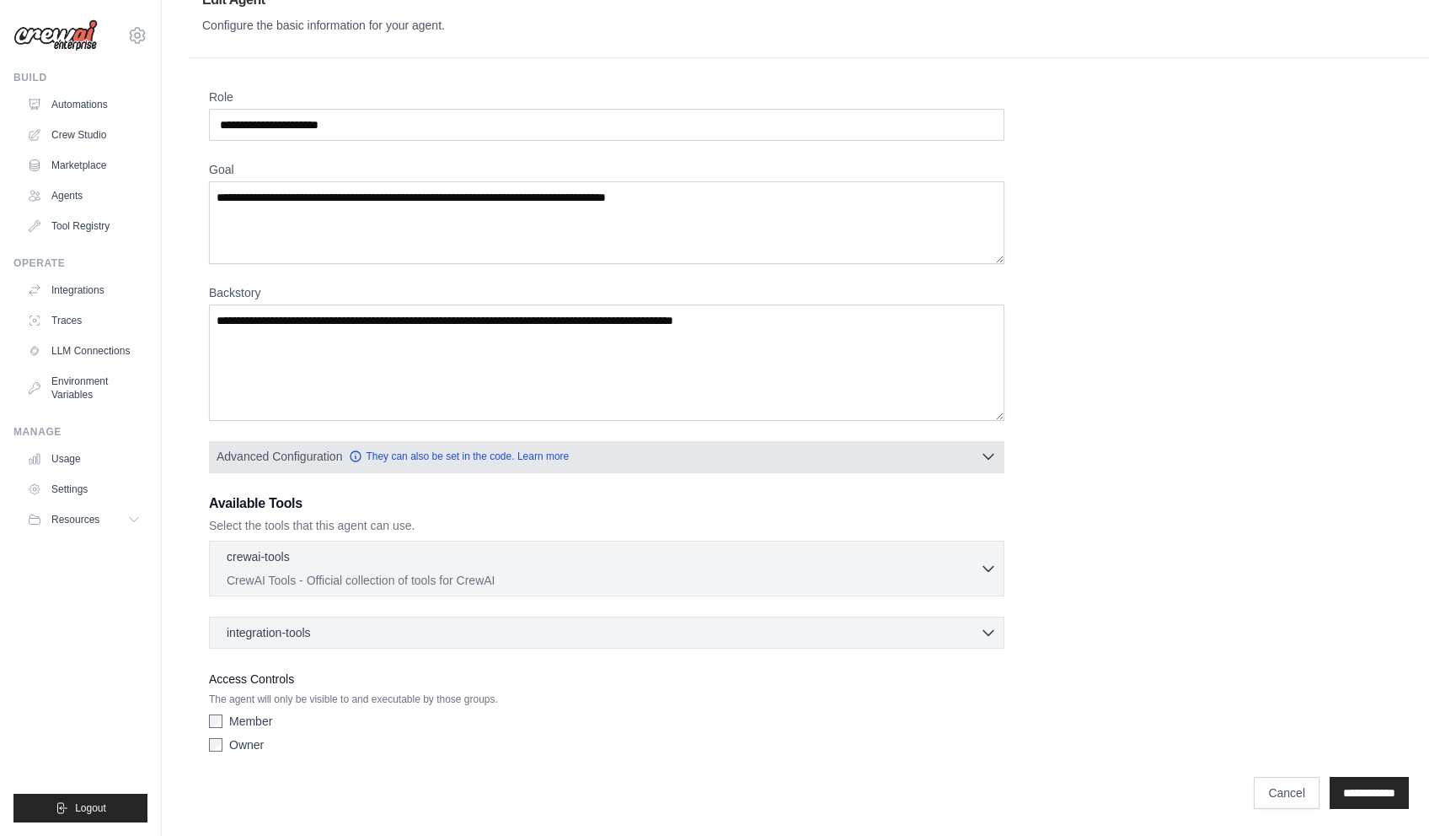
click at [895, 457] on button "Advanced Configuration They can also be set in the code. Learn more" at bounding box center [606, 456] width 794 height 30
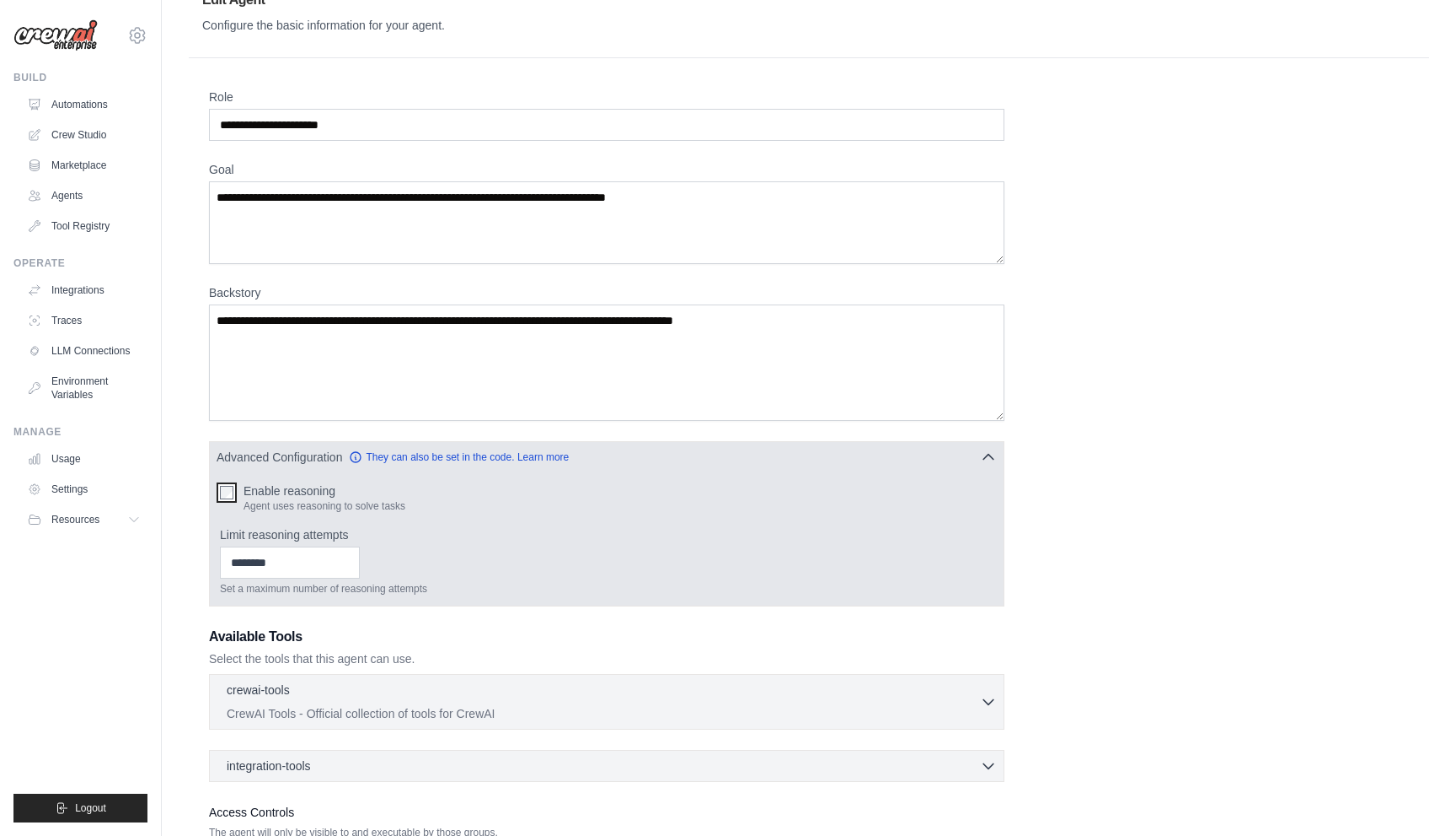
scroll to position [174, 0]
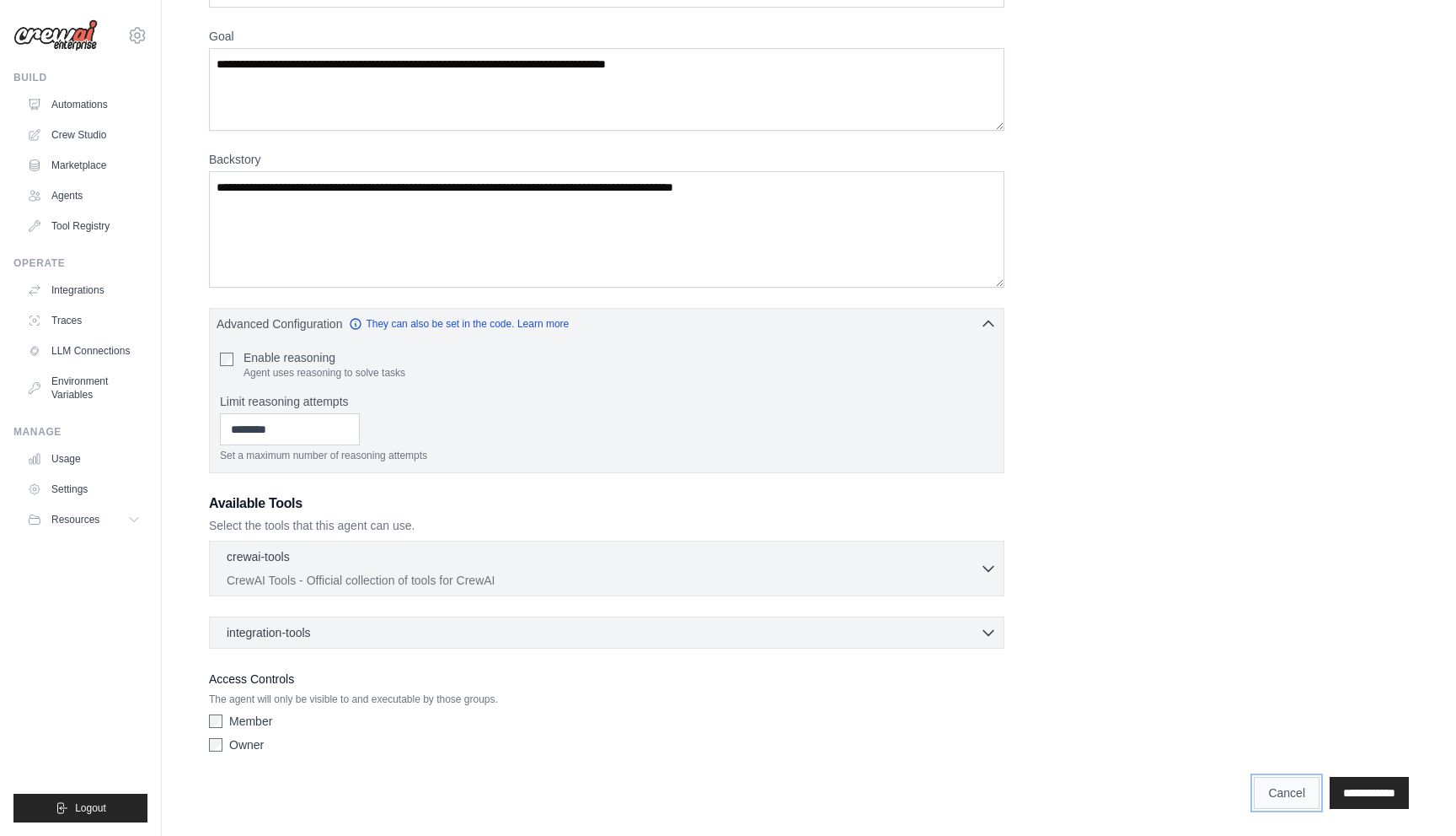
click at [1274, 790] on link "Cancel" at bounding box center [1287, 793] width 66 height 32
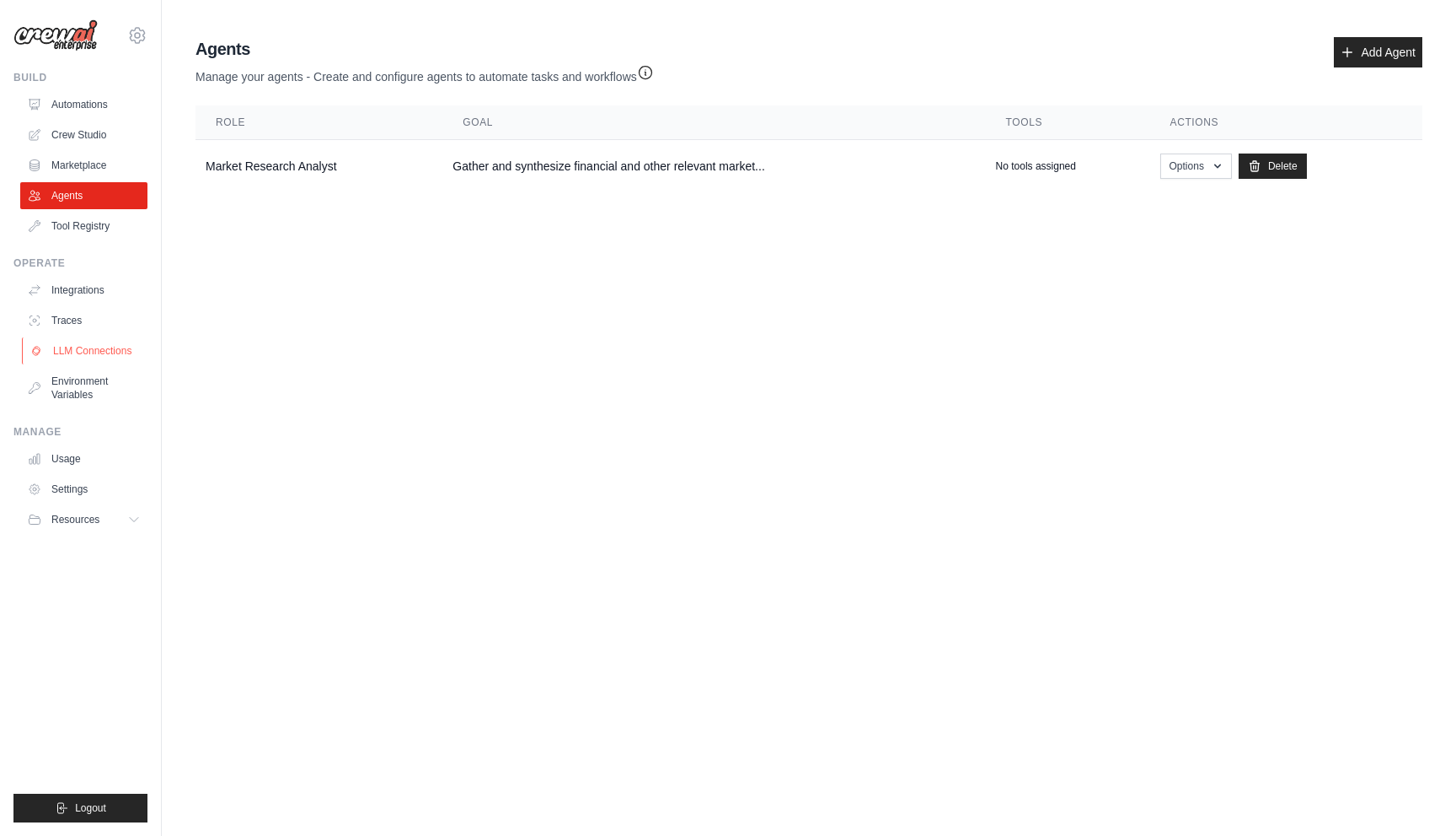
click at [80, 355] on link "LLM Connections" at bounding box center [85, 350] width 127 height 27
